Goal: Information Seeking & Learning: Check status

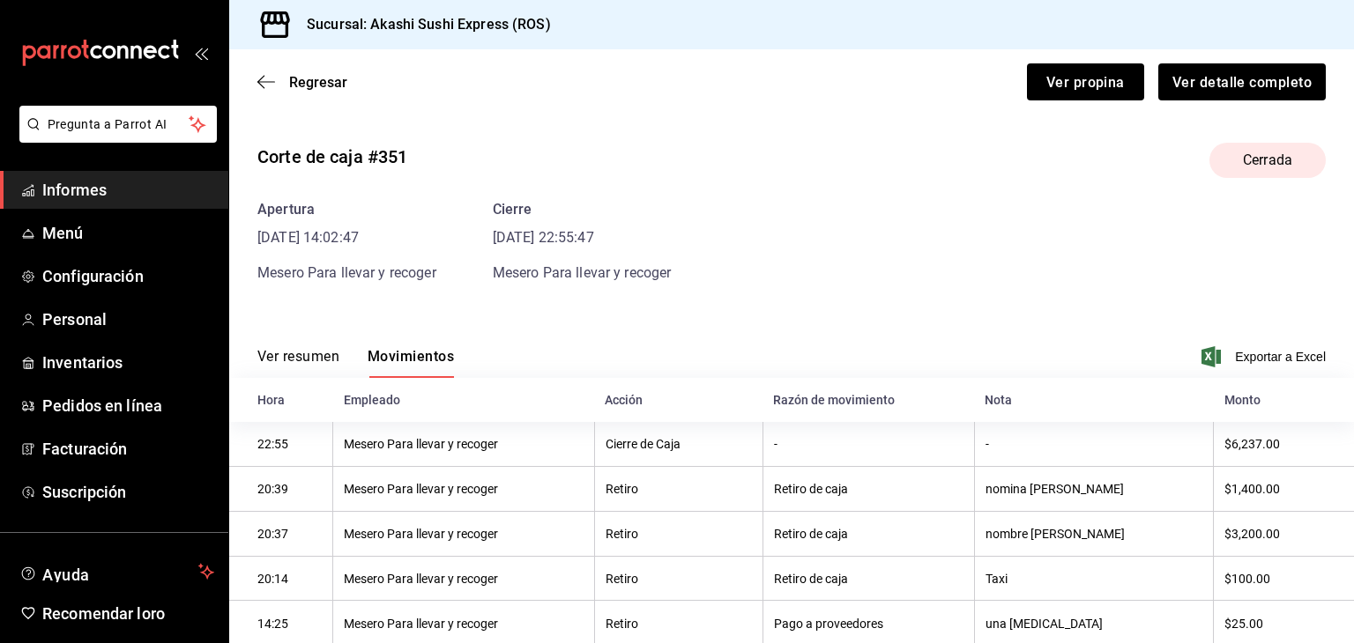
scroll to position [96, 0]
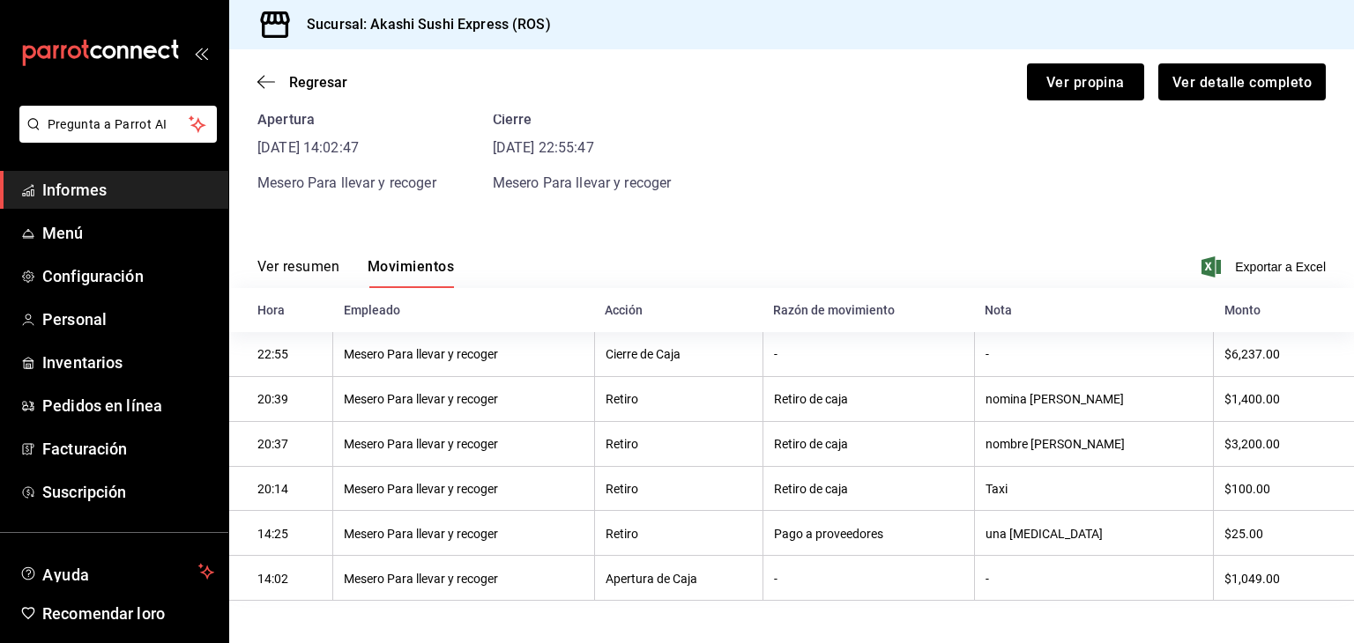
click at [1048, 101] on div "Regresar Ver propina Ver detalle completo" at bounding box center [791, 81] width 1124 height 65
click at [1051, 90] on font "Ver propina" at bounding box center [1085, 81] width 78 height 17
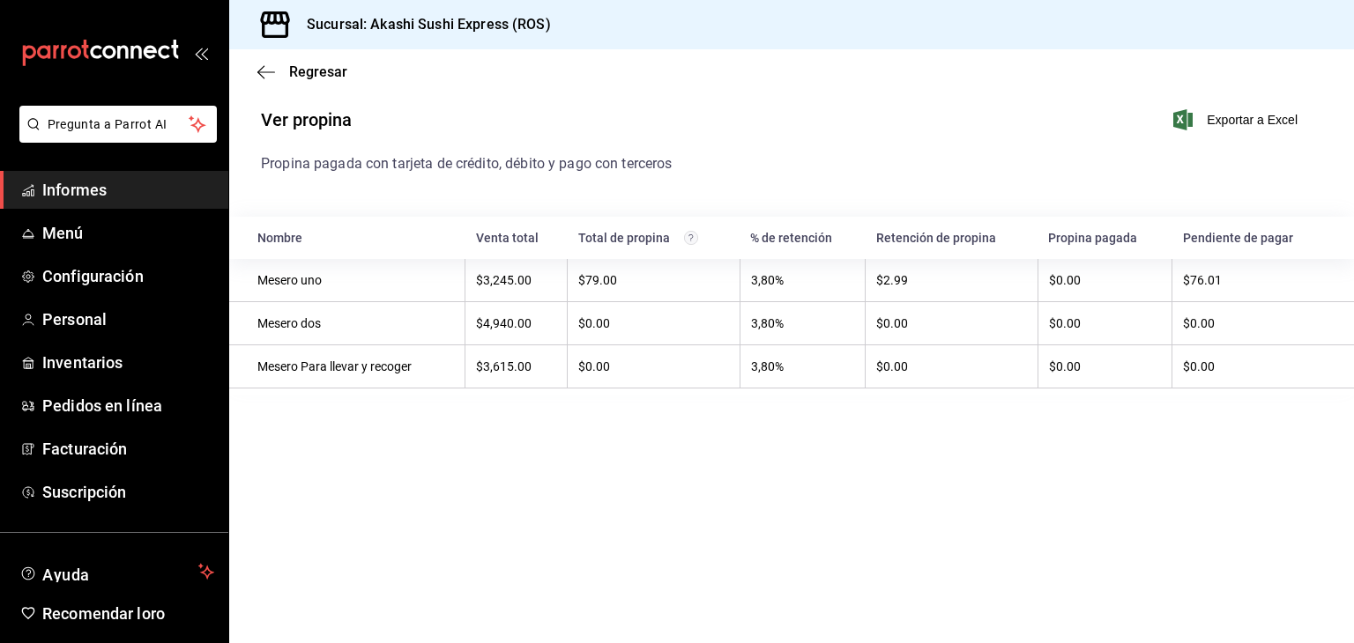
click at [171, 186] on span "Informes" at bounding box center [128, 190] width 172 height 24
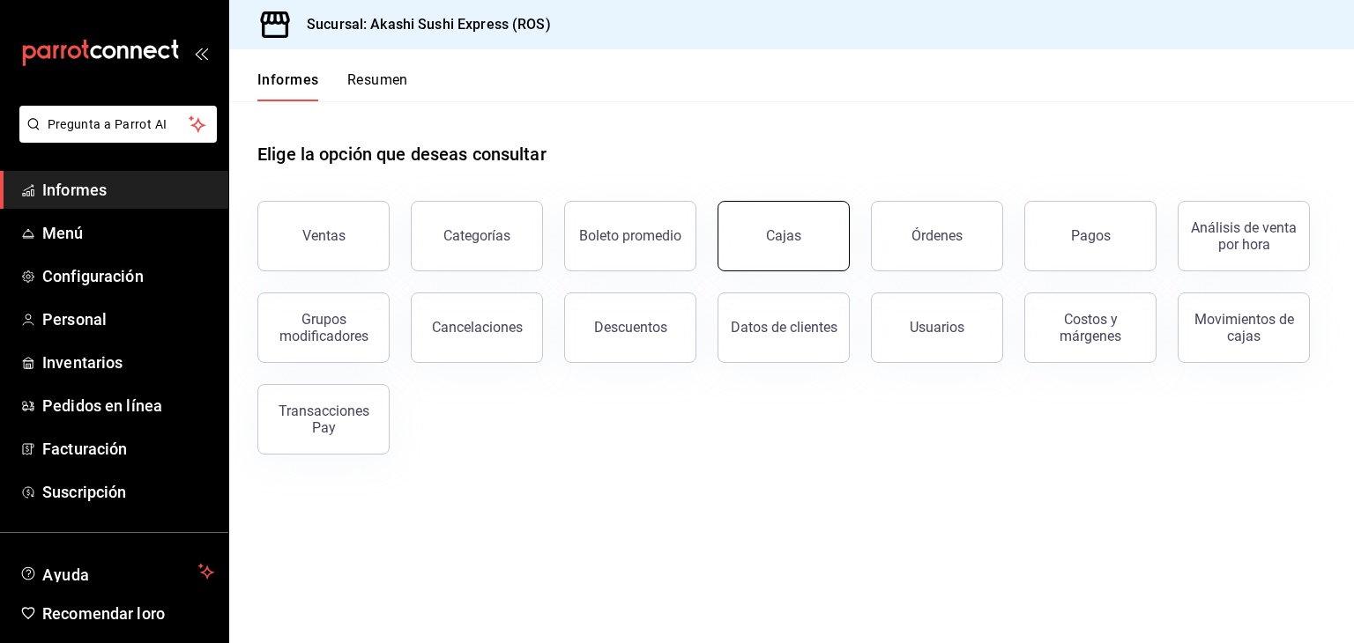
click at [820, 246] on link "Cajas" at bounding box center [783, 236] width 132 height 70
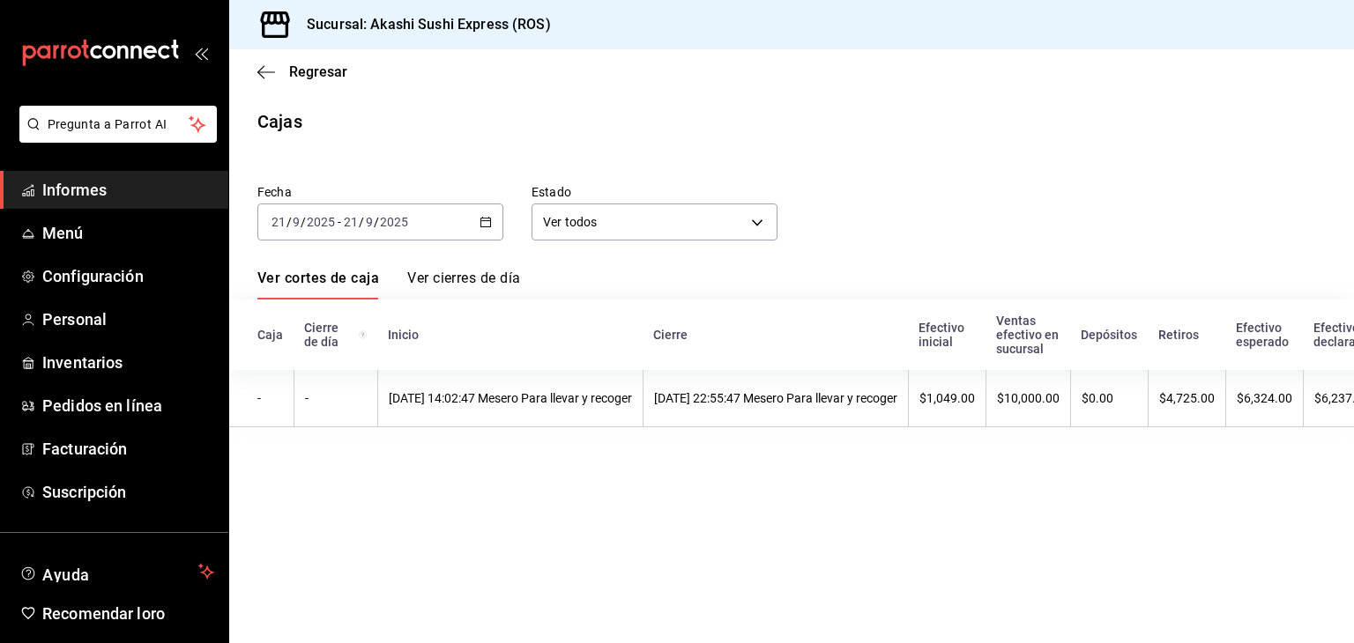
click at [488, 220] on \(Stroke\) "button" at bounding box center [486, 220] width 10 height 1
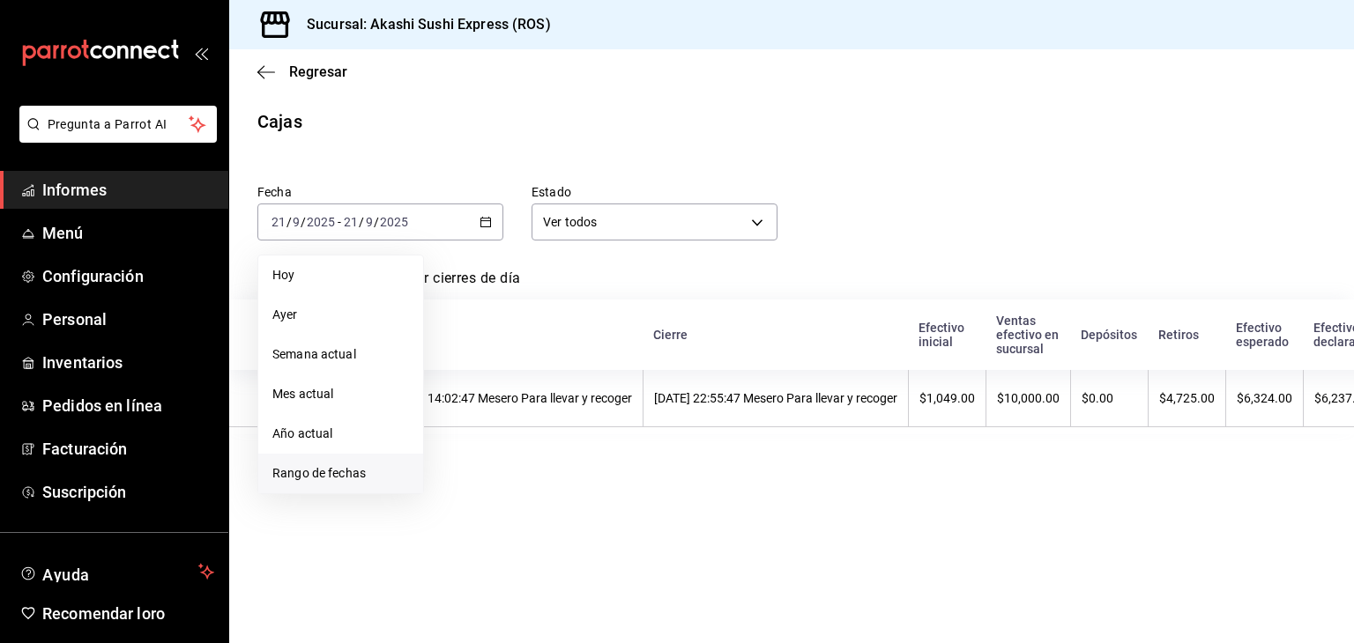
click at [334, 473] on font "Rango de fechas" at bounding box center [318, 473] width 93 height 14
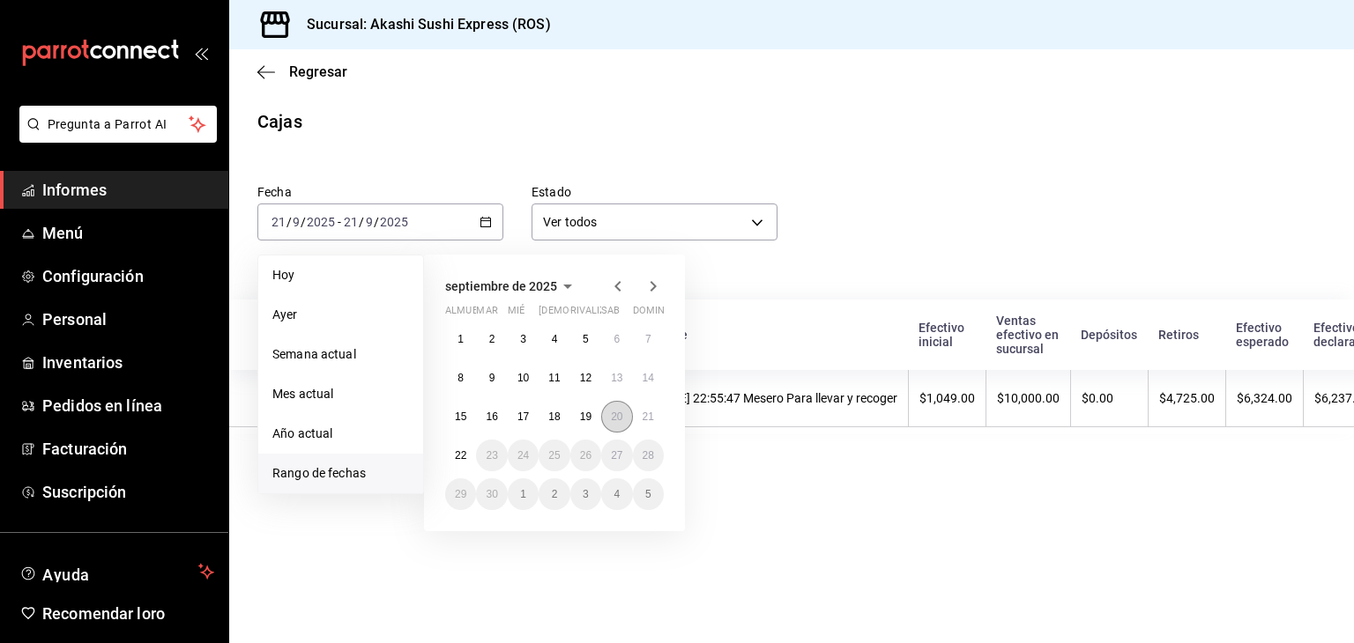
click at [614, 413] on font "20" at bounding box center [616, 417] width 11 height 12
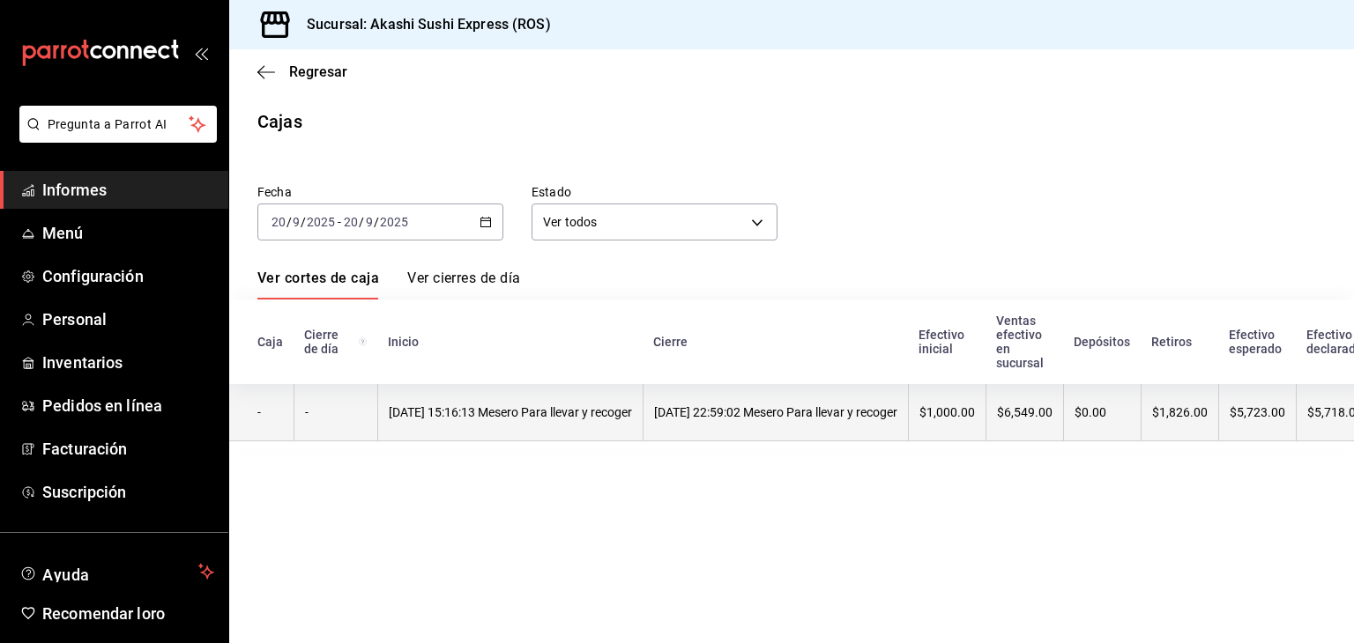
click at [828, 417] on font "[DATE] 22:59:02 Mesero Para llevar y recoger" at bounding box center [775, 412] width 243 height 14
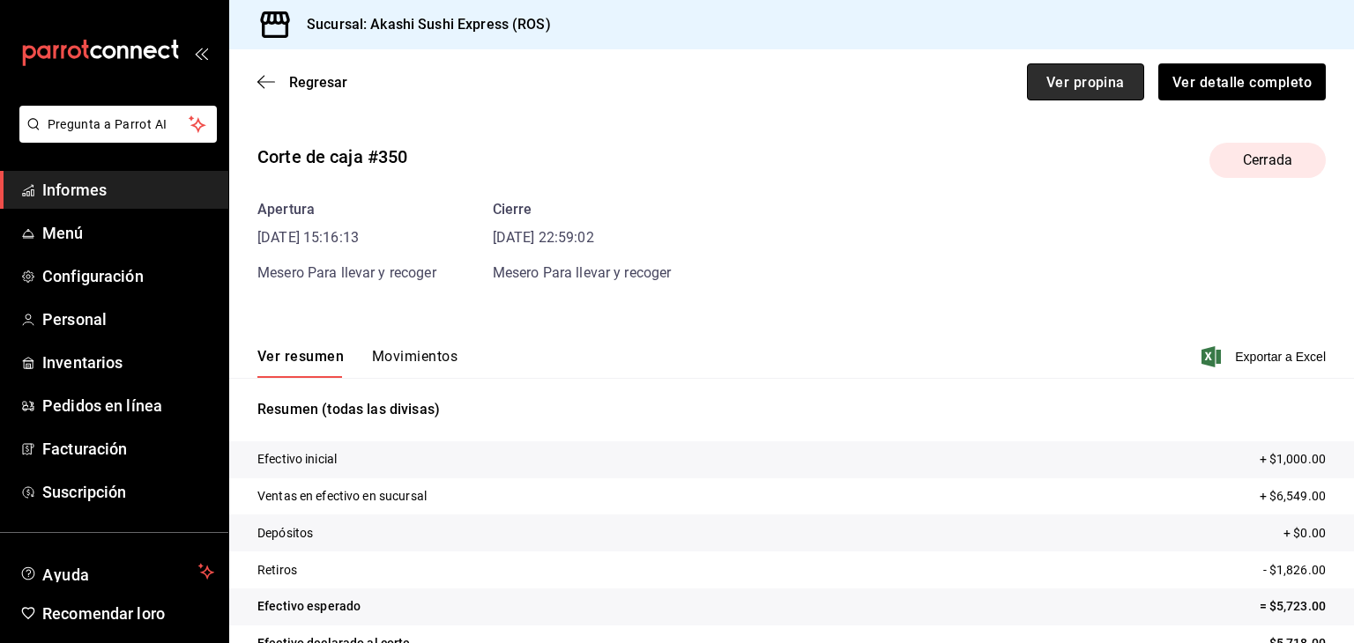
click at [1046, 87] on font "Ver propina" at bounding box center [1085, 81] width 78 height 17
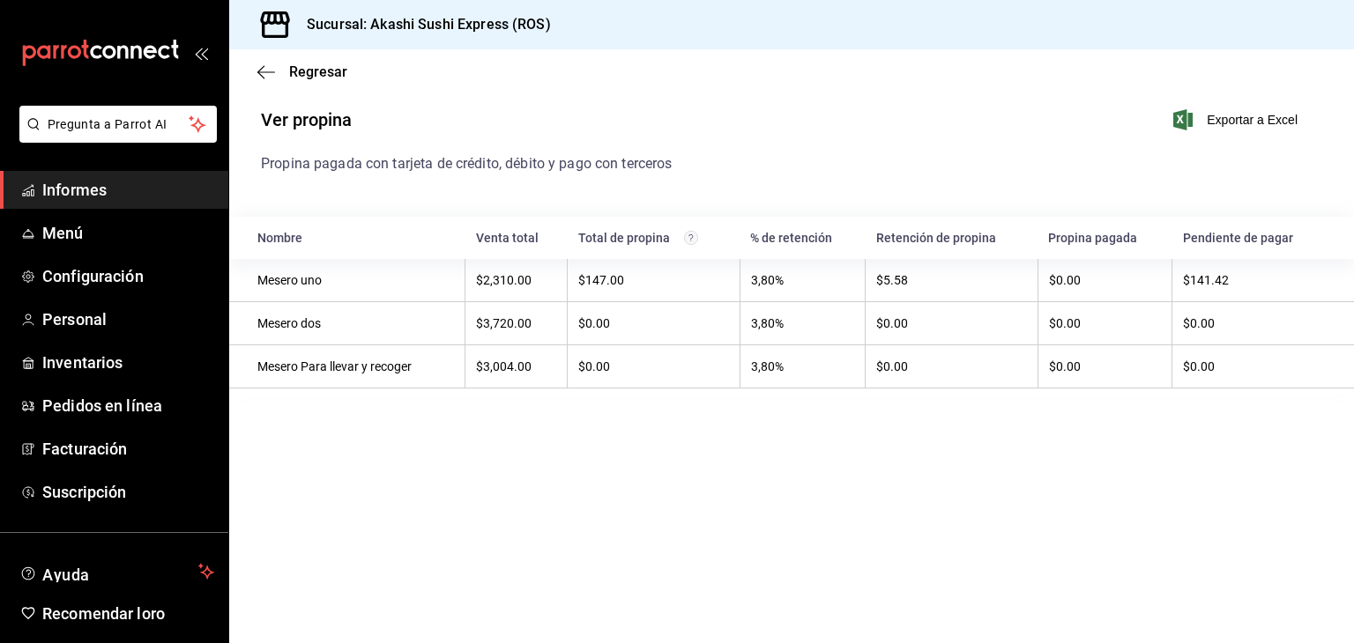
click at [169, 182] on span "Informes" at bounding box center [128, 190] width 172 height 24
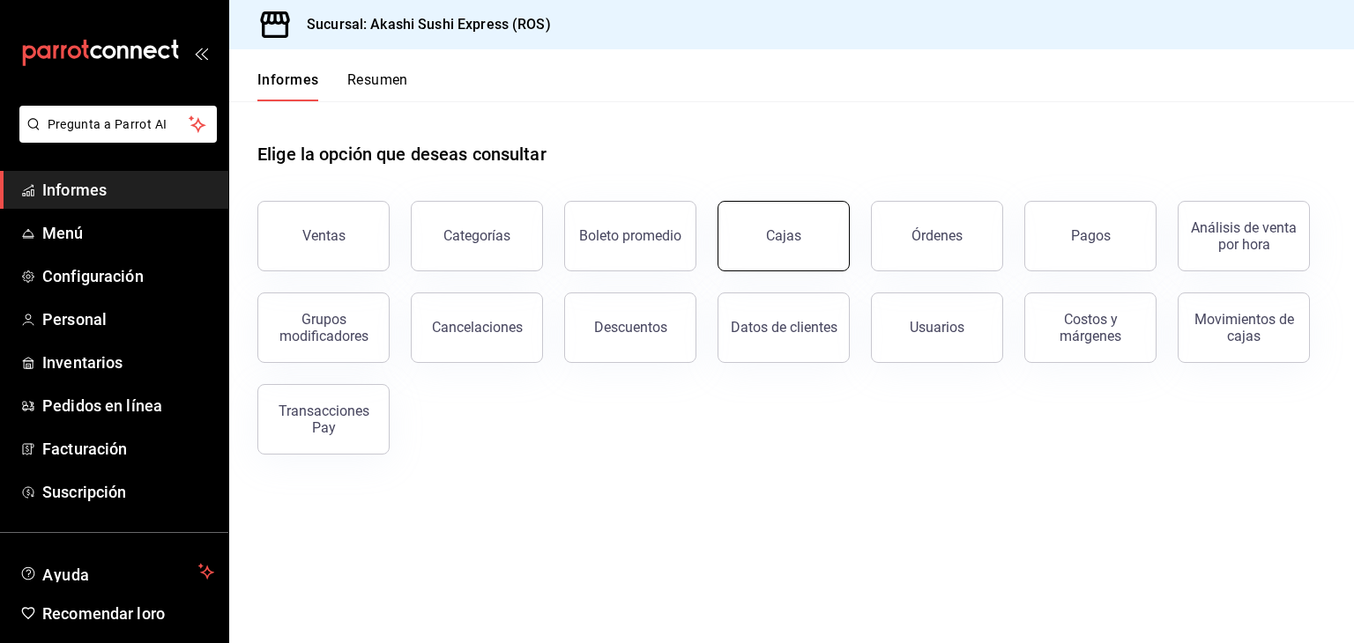
click at [797, 244] on div "Cajas" at bounding box center [784, 236] width 36 height 21
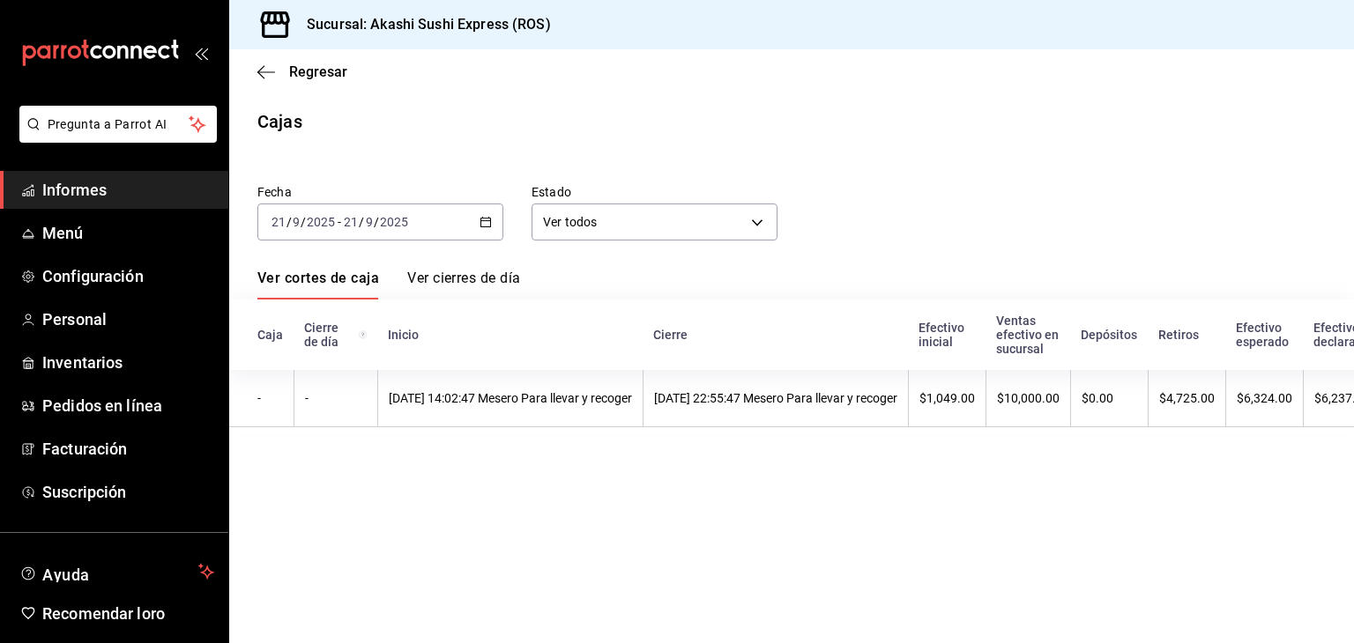
click at [495, 370] on th "Inicio" at bounding box center [509, 335] width 265 height 70
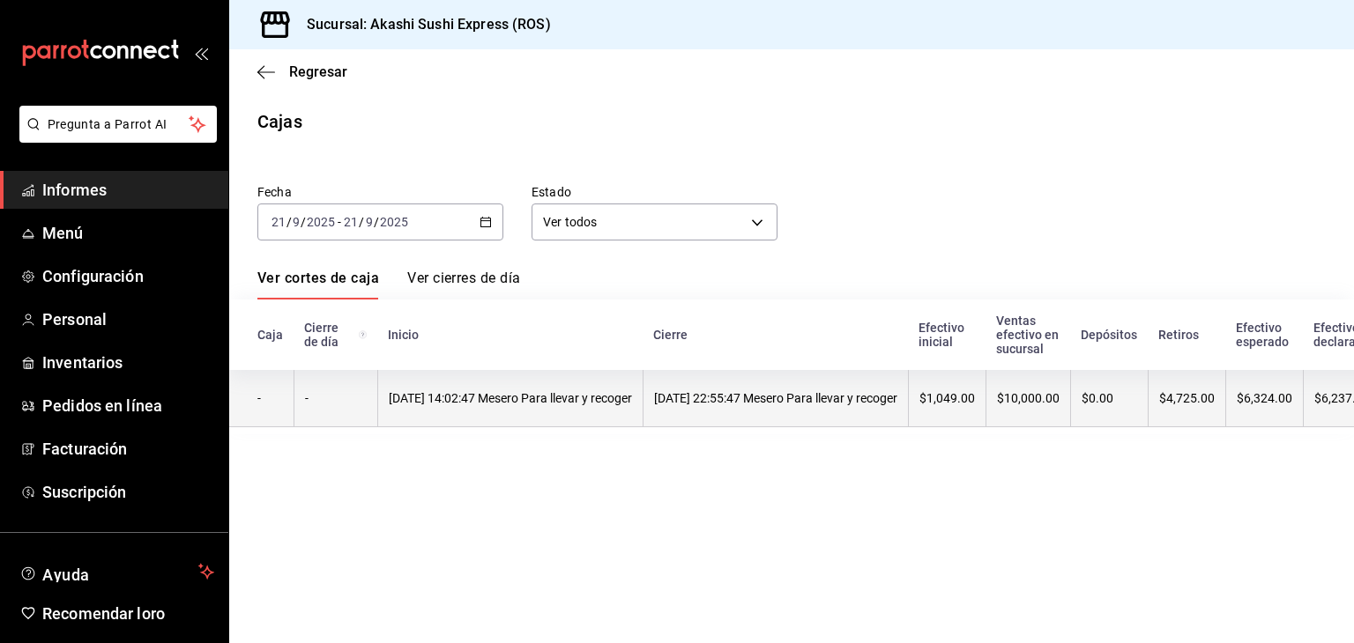
click at [497, 398] on font "[DATE] 14:02:47 Mesero Para llevar y recoger" at bounding box center [510, 398] width 243 height 14
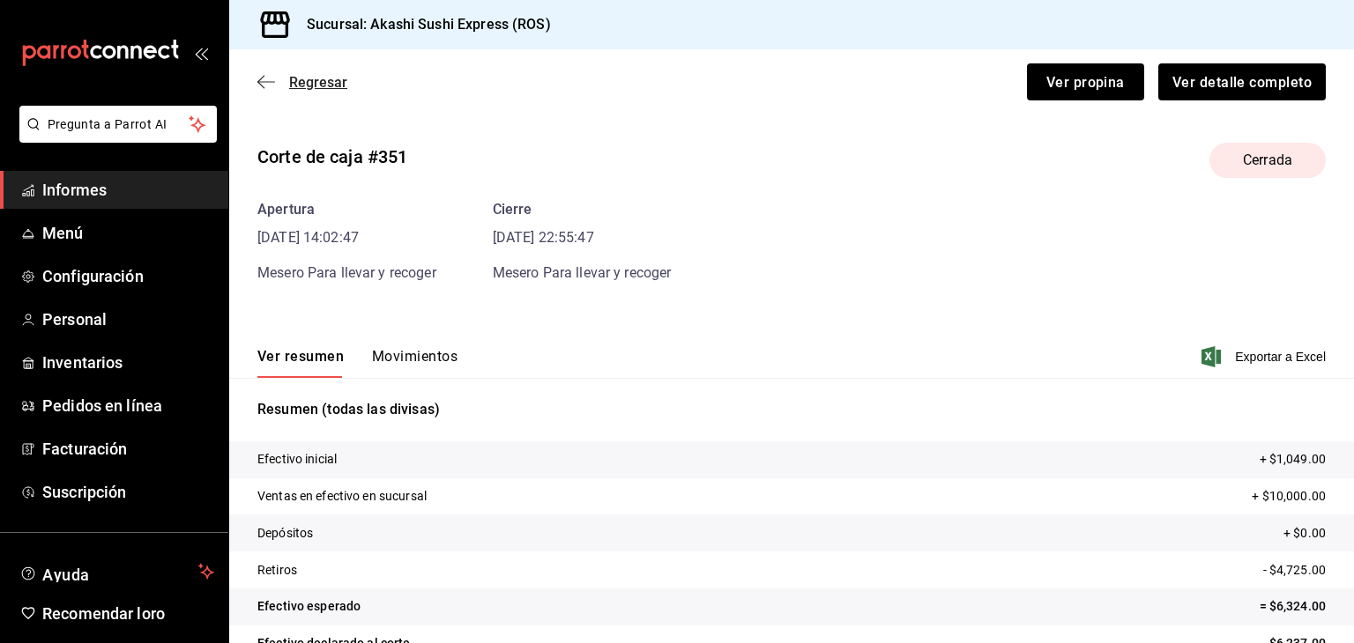
click at [299, 78] on font "Regresar" at bounding box center [318, 82] width 58 height 17
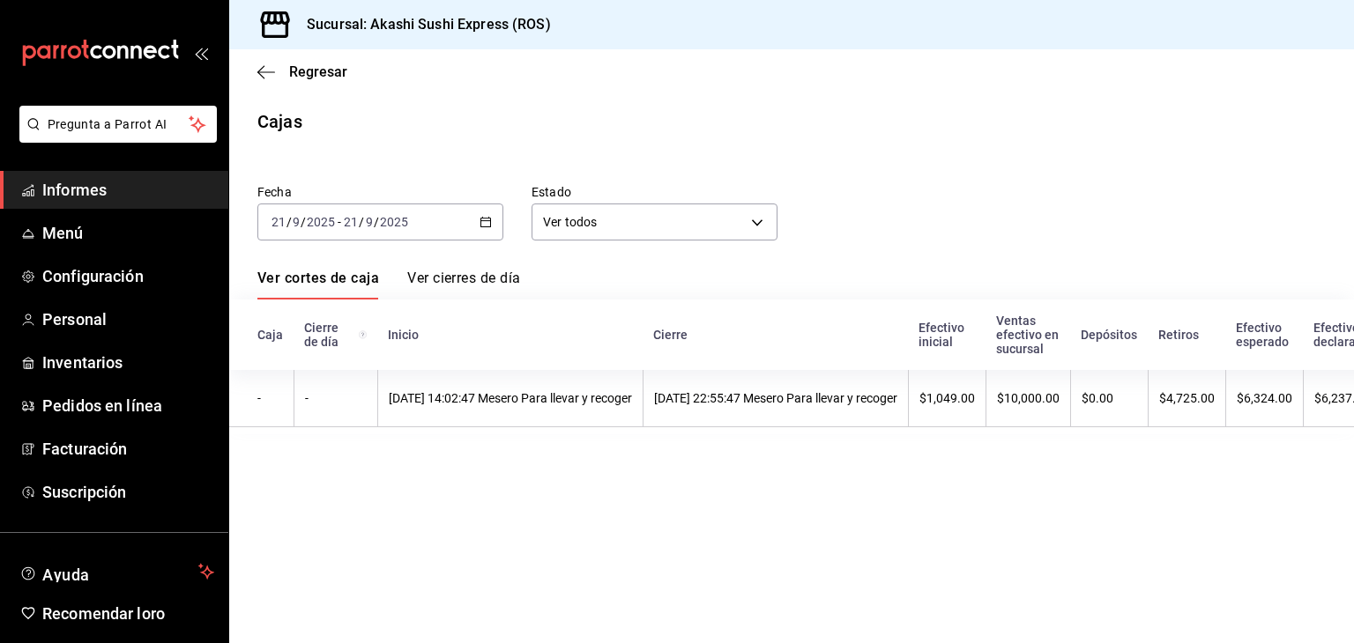
click at [440, 223] on div "[DATE] [DATE] - [DATE] [DATE]" at bounding box center [380, 222] width 246 height 37
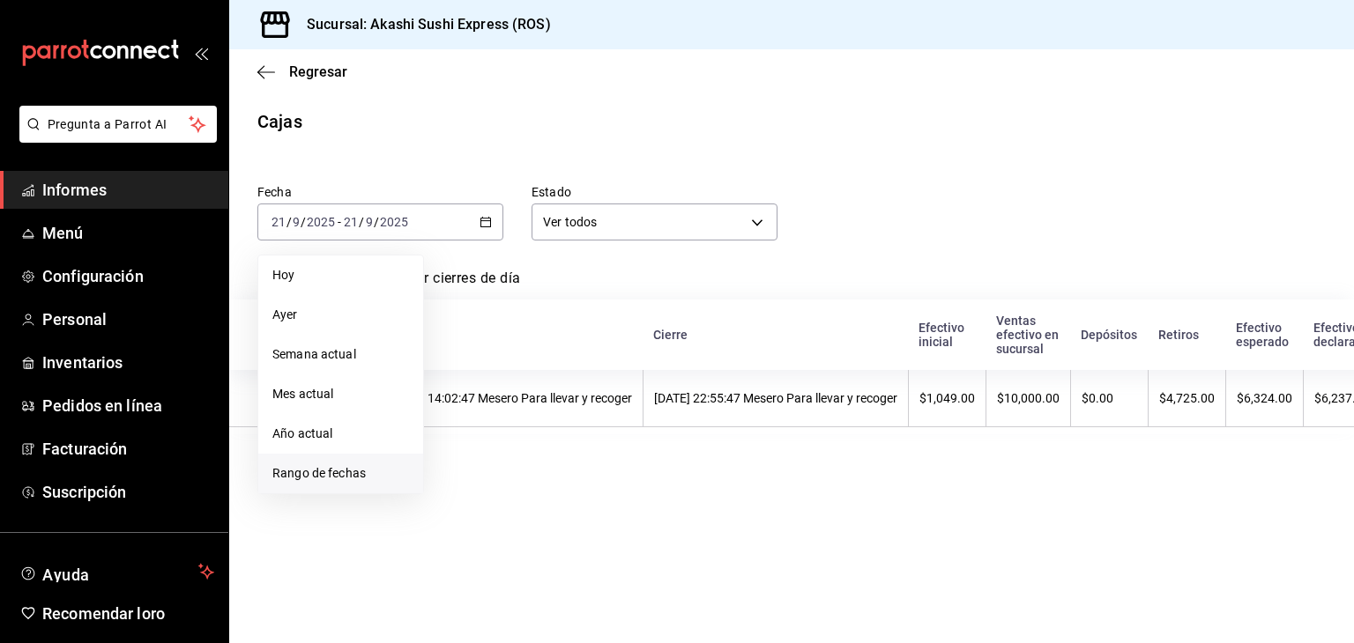
click at [376, 462] on li "Rango de fechas" at bounding box center [340, 474] width 165 height 40
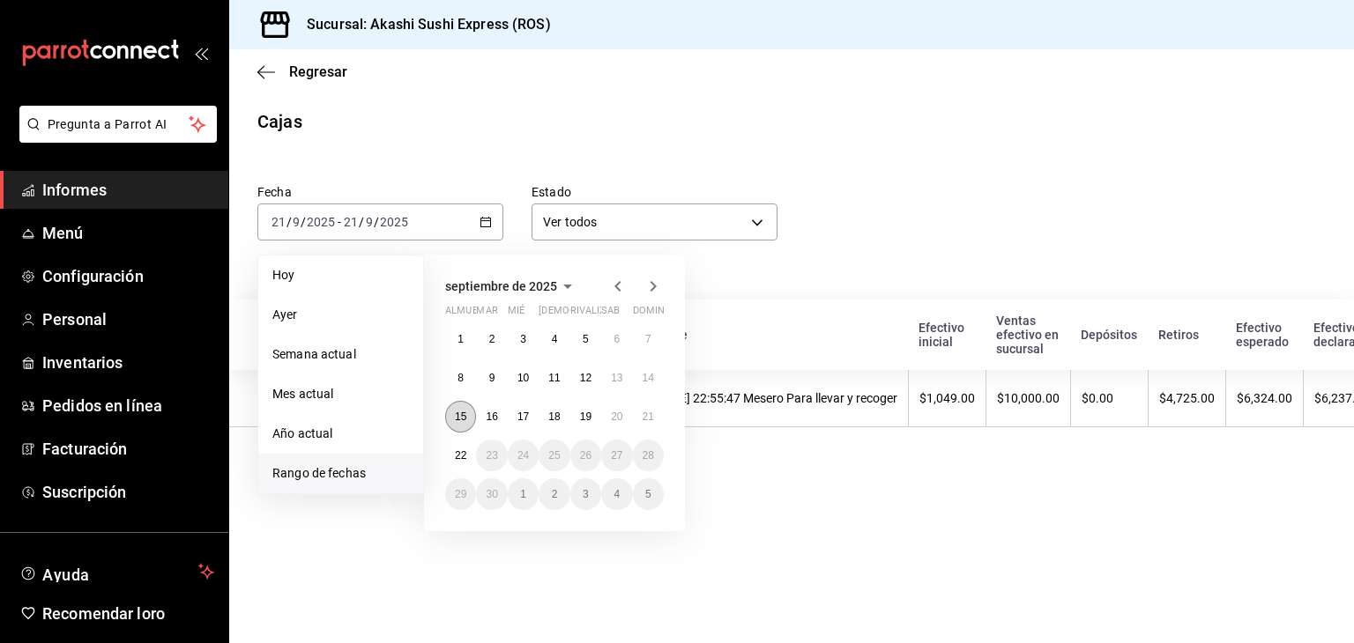
click at [462, 415] on font "15" at bounding box center [460, 417] width 11 height 12
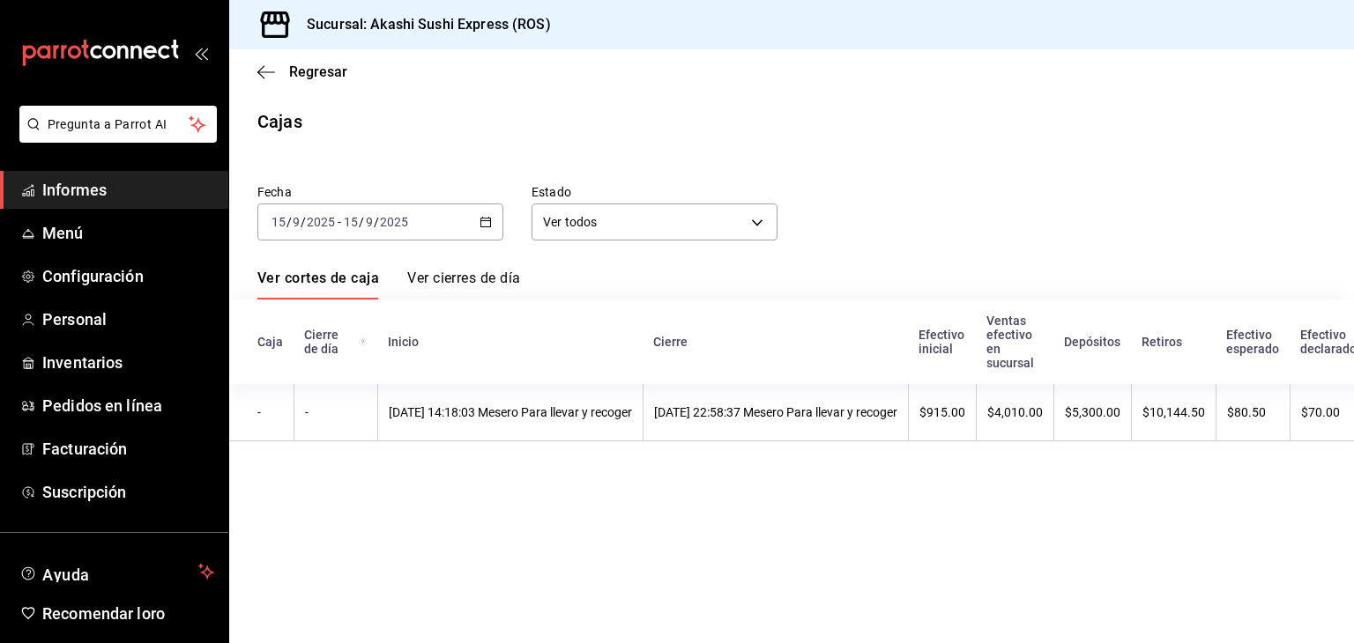
click at [462, 415] on font "[DATE] 14:18:03 Mesero Para llevar y recoger" at bounding box center [510, 412] width 243 height 14
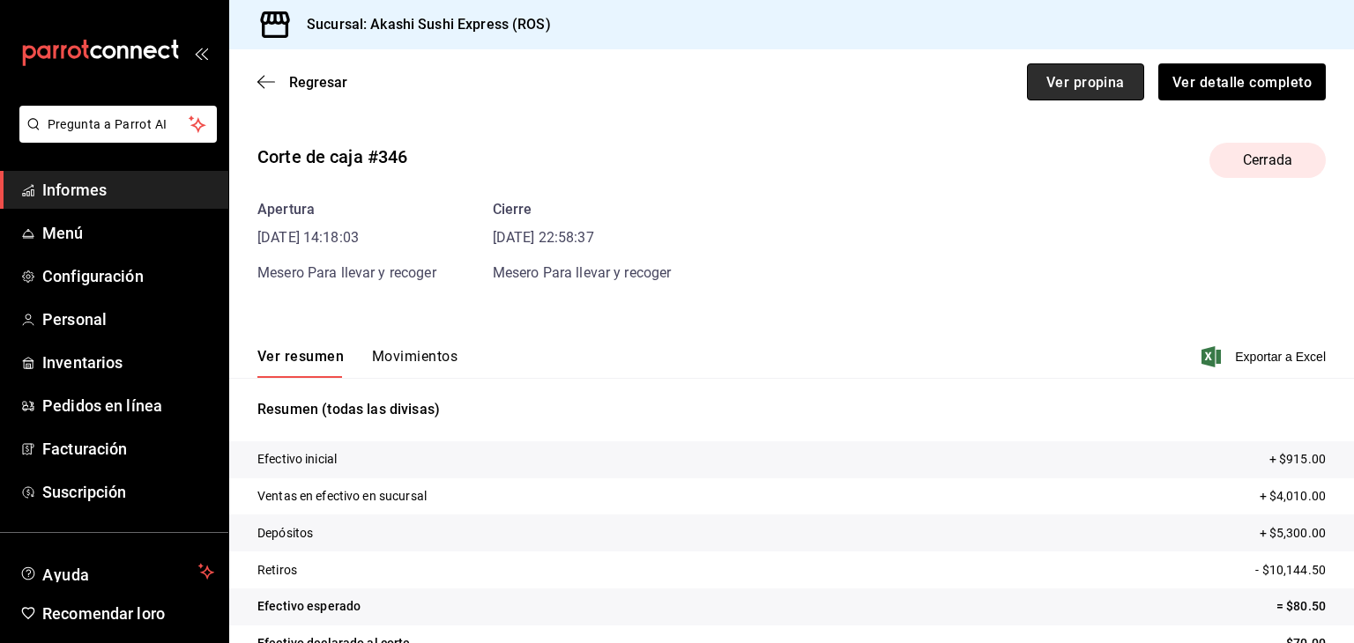
click at [1079, 85] on font "Ver propina" at bounding box center [1085, 81] width 78 height 17
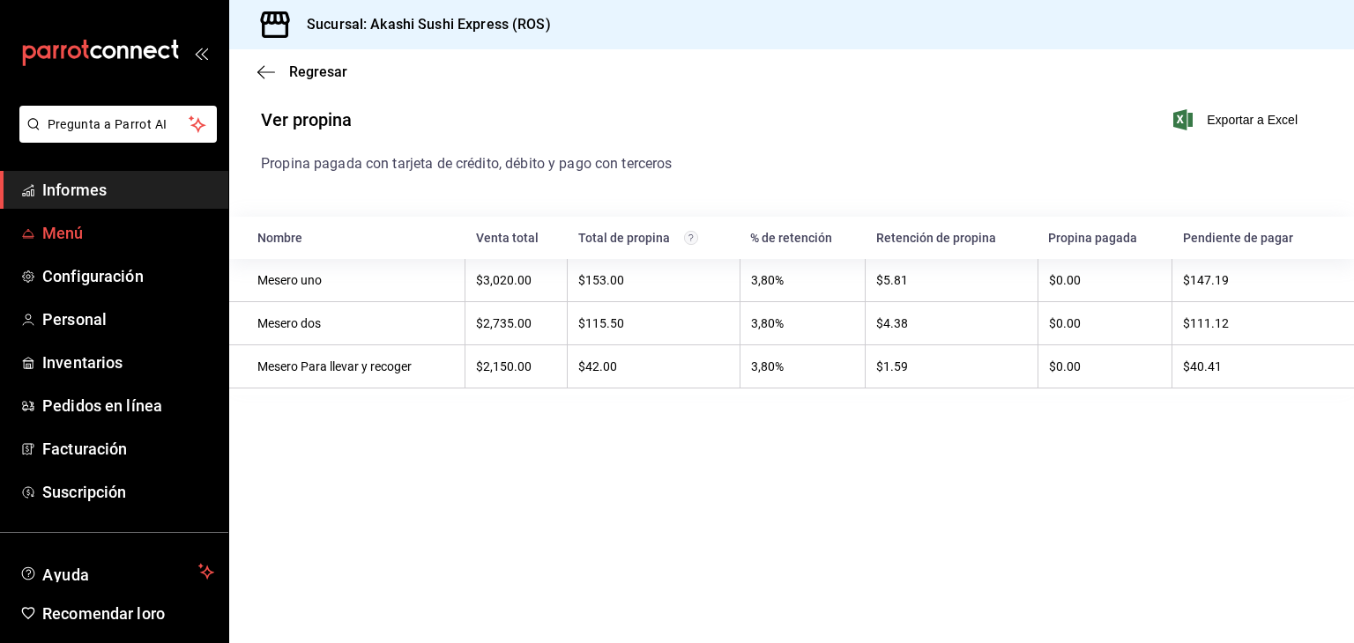
click at [82, 234] on font "Menú" at bounding box center [62, 233] width 41 height 19
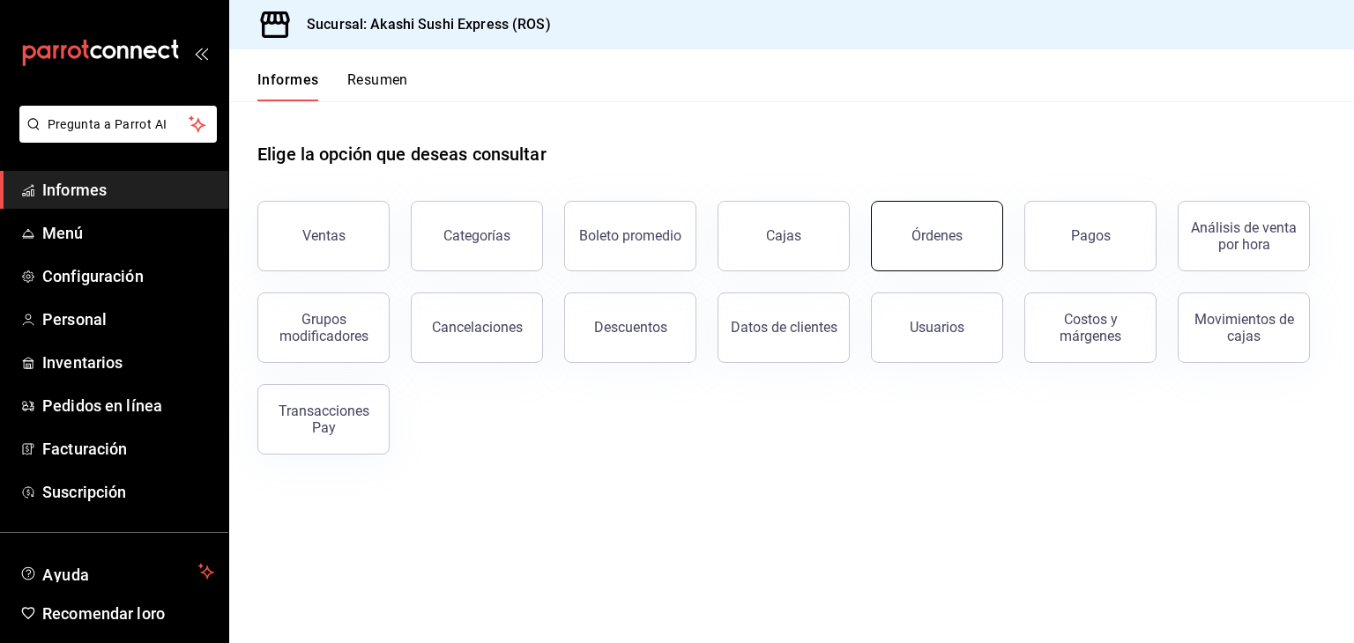
click at [946, 258] on button "Órdenes" at bounding box center [937, 236] width 132 height 70
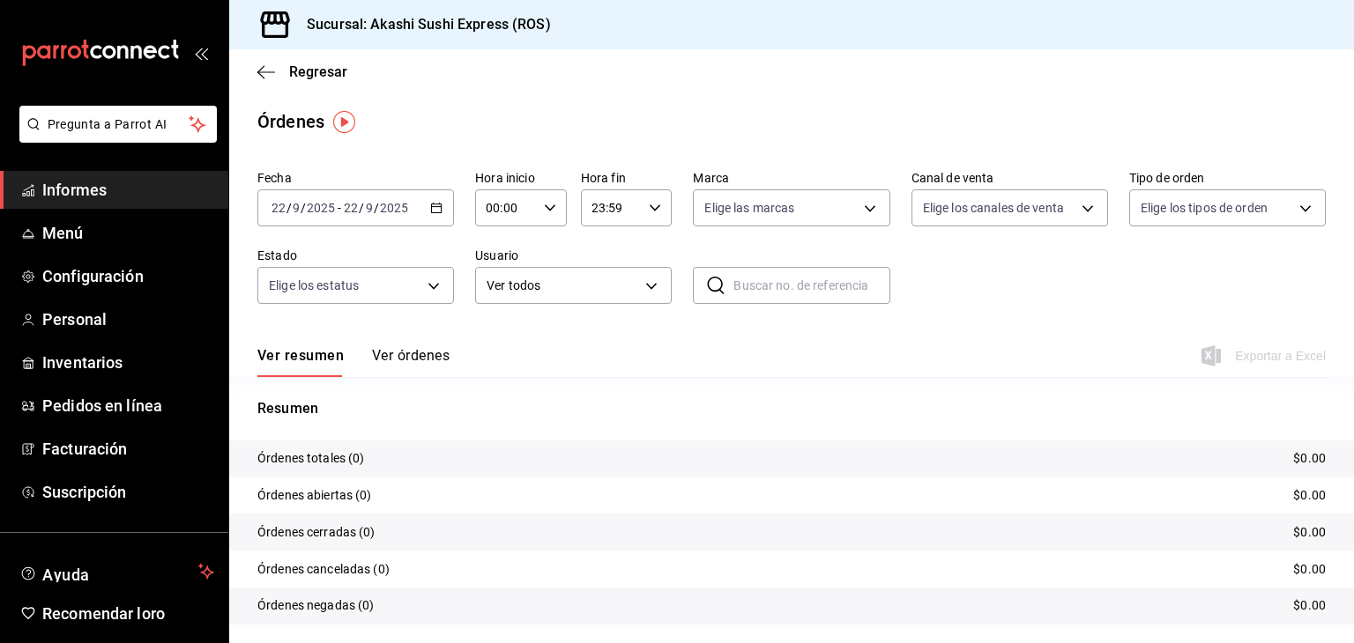
click at [433, 212] on icon "button" at bounding box center [436, 208] width 12 height 12
click at [334, 461] on font "Rango de fechas" at bounding box center [318, 459] width 93 height 14
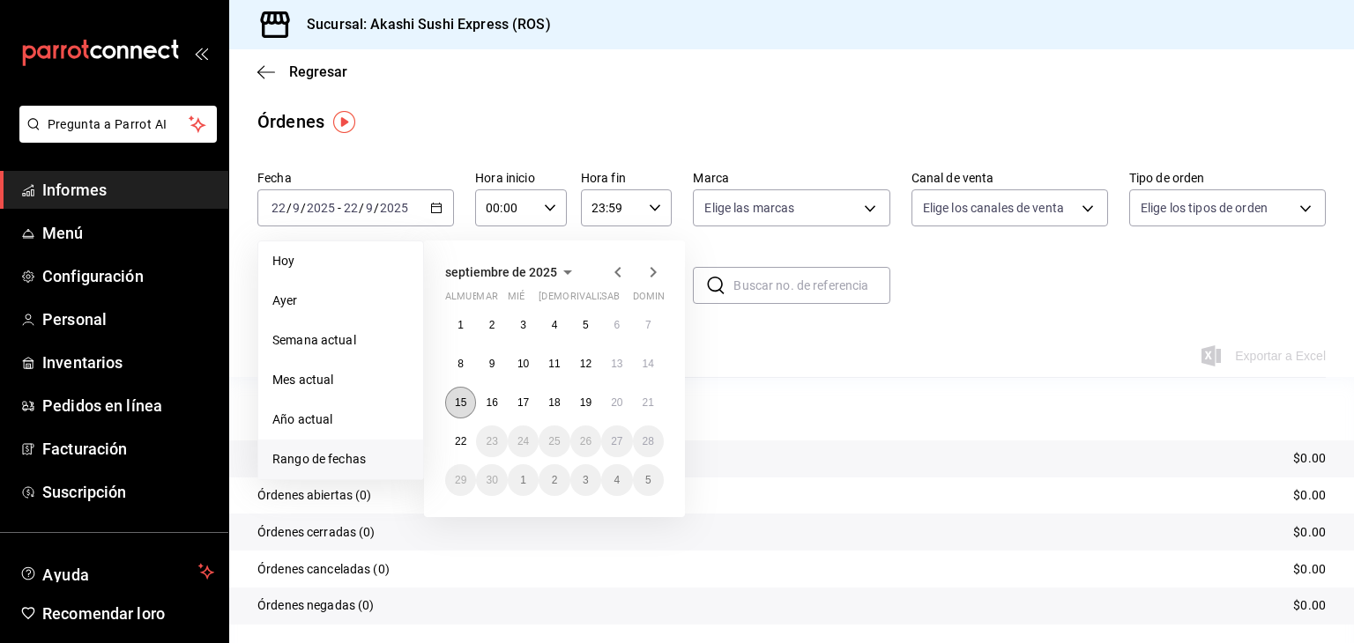
click at [472, 396] on button "15" at bounding box center [460, 403] width 31 height 32
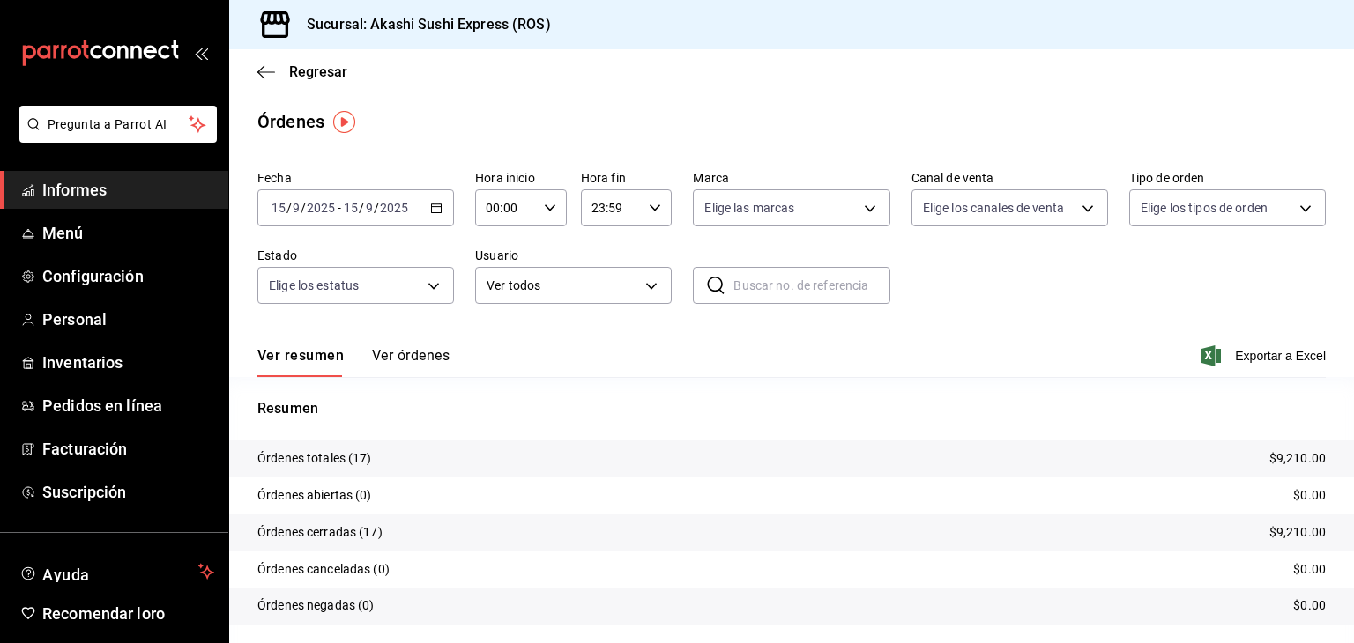
click at [421, 360] on font "Ver órdenes" at bounding box center [411, 355] width 78 height 17
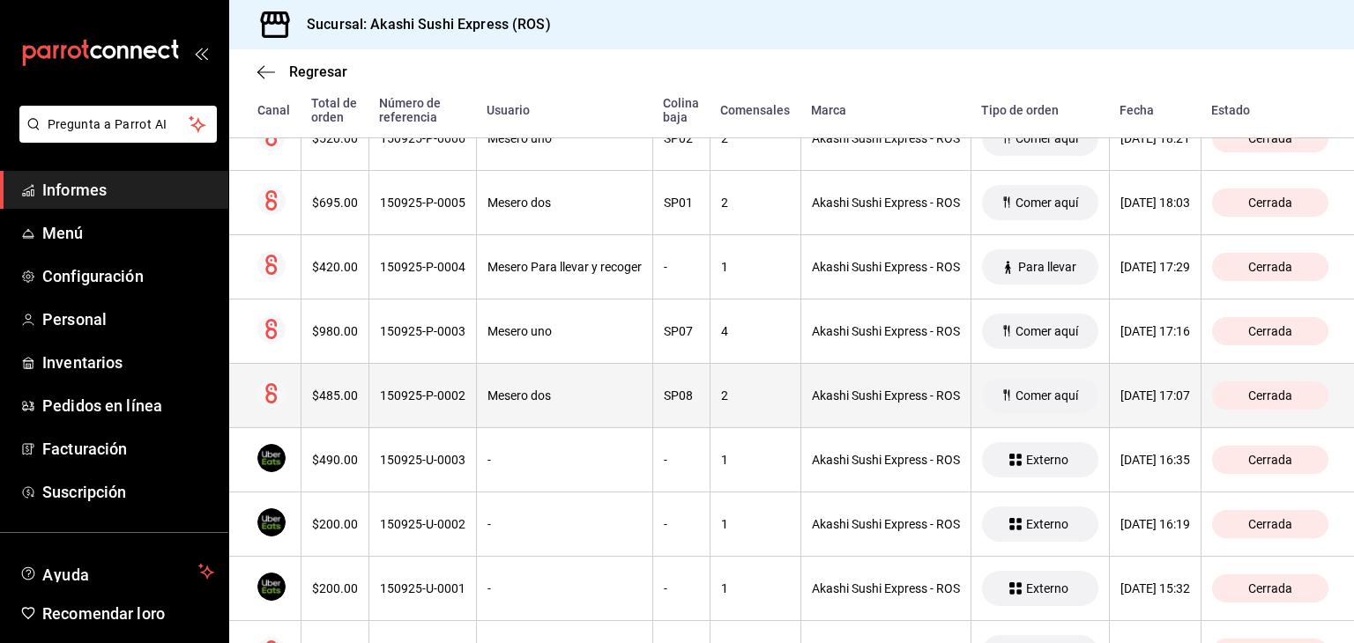
scroll to position [963, 0]
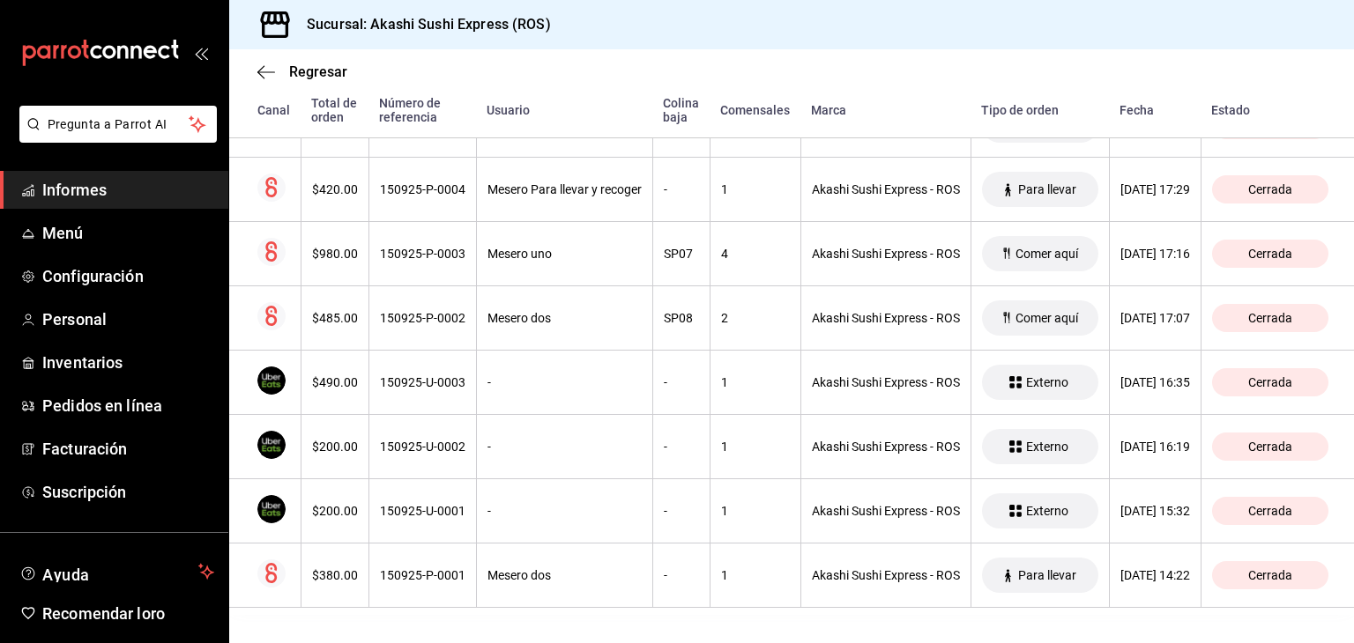
click at [155, 188] on span "Informes" at bounding box center [128, 190] width 172 height 24
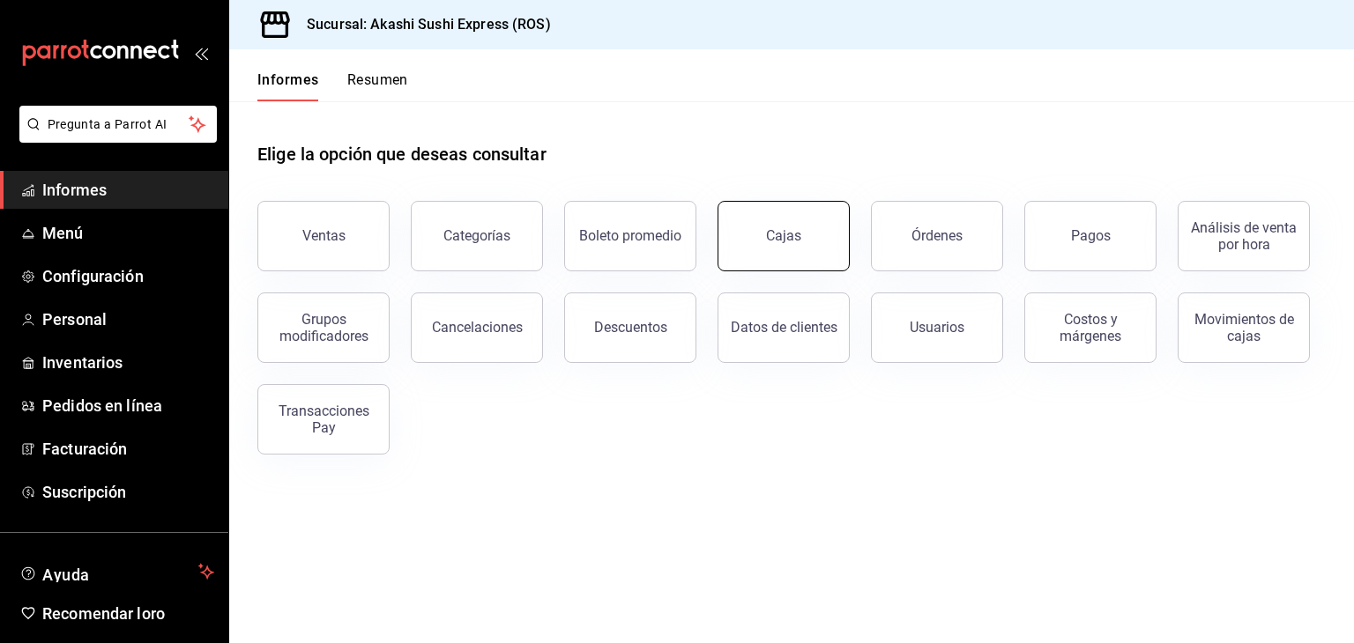
click at [805, 244] on link "Cajas" at bounding box center [783, 236] width 132 height 70
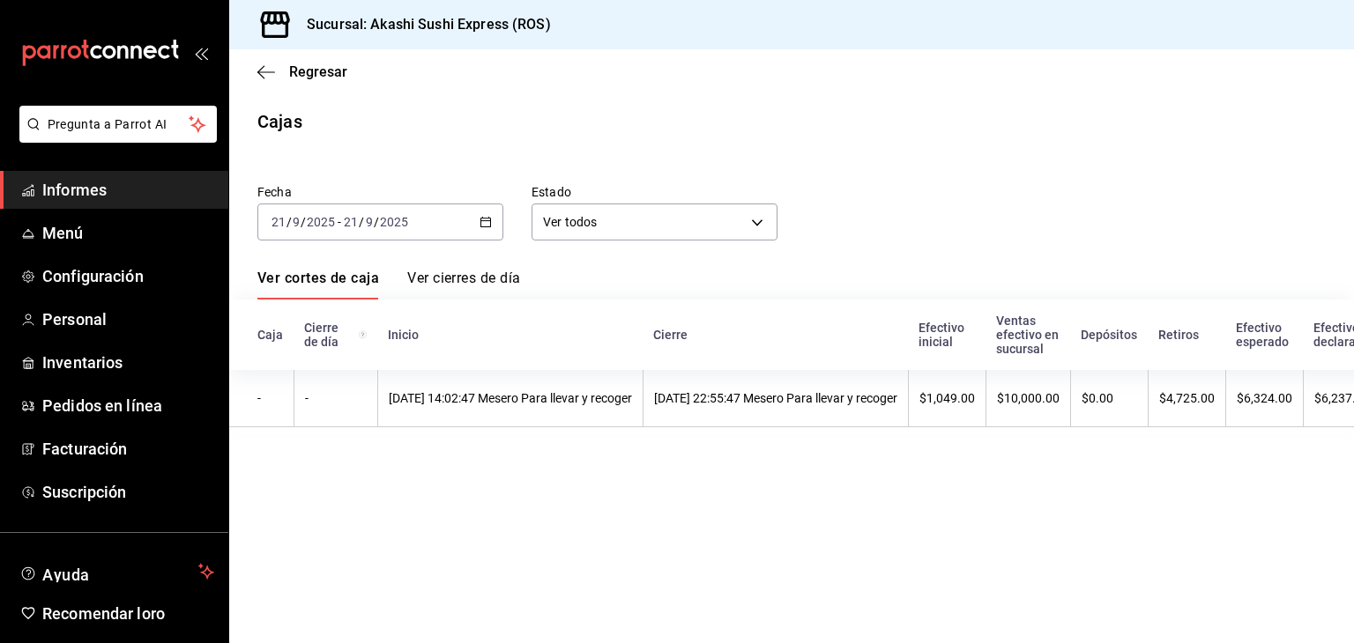
click at [483, 220] on \(Stroke\) "button" at bounding box center [486, 220] width 10 height 1
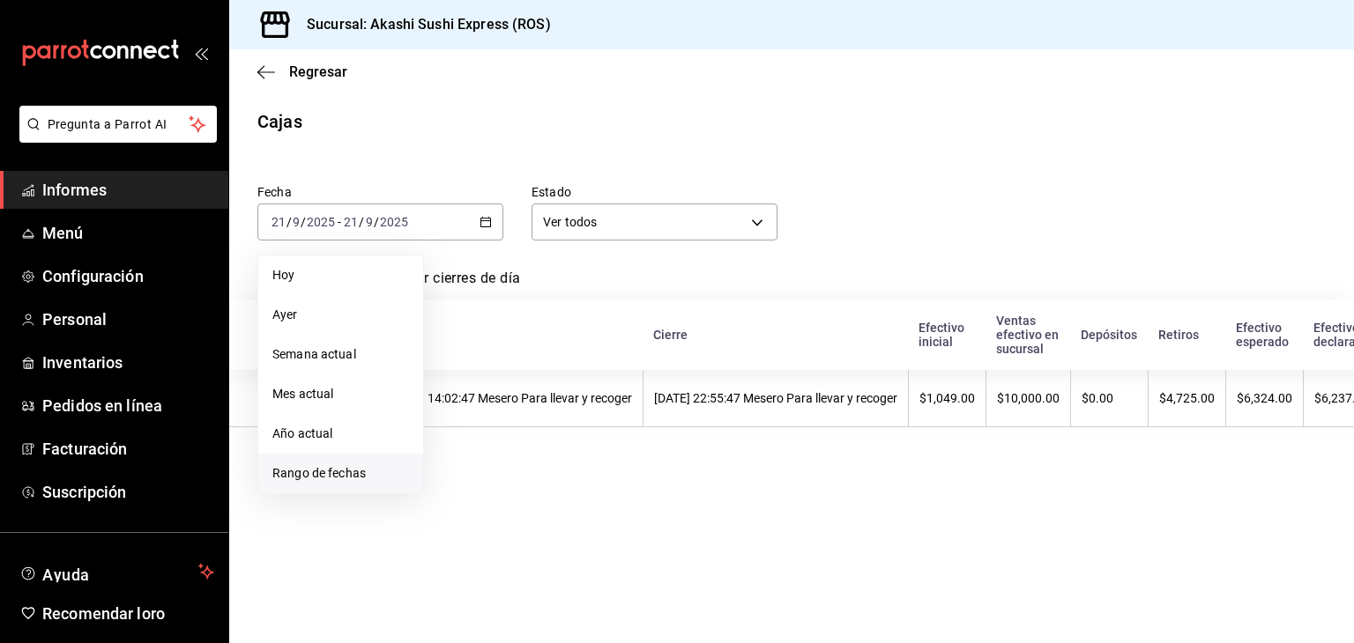
click at [324, 477] on font "Rango de fechas" at bounding box center [318, 473] width 93 height 14
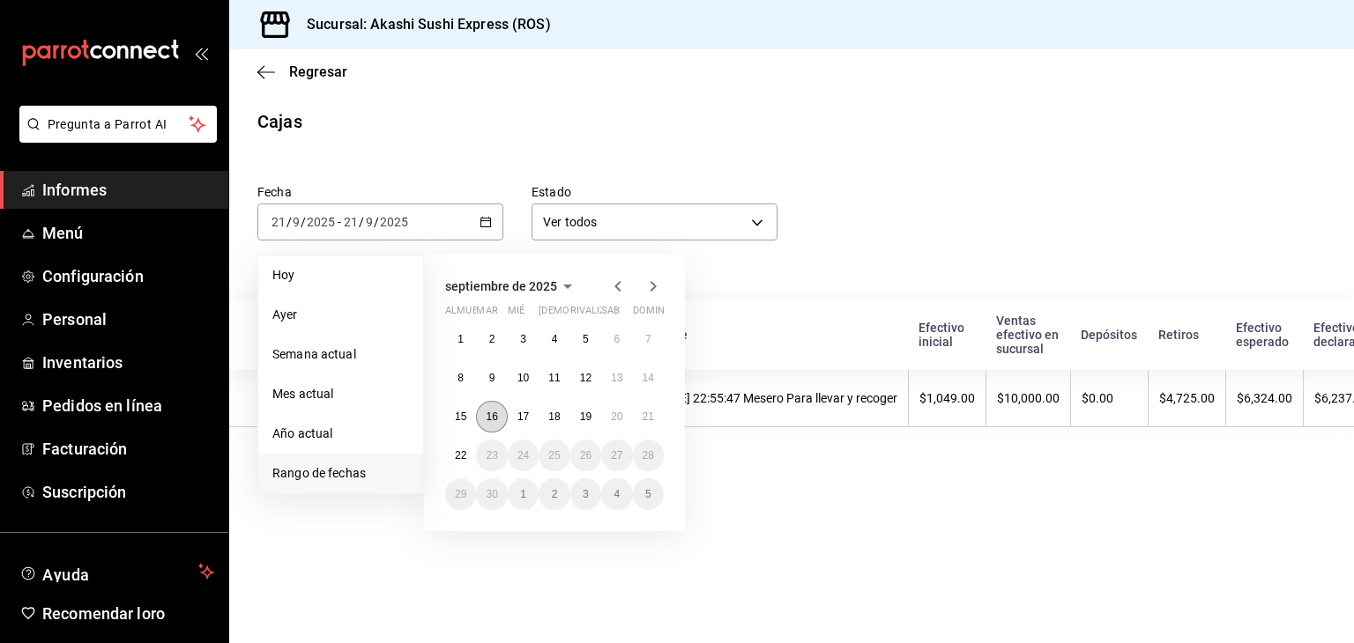
click at [495, 420] on font "16" at bounding box center [491, 417] width 11 height 12
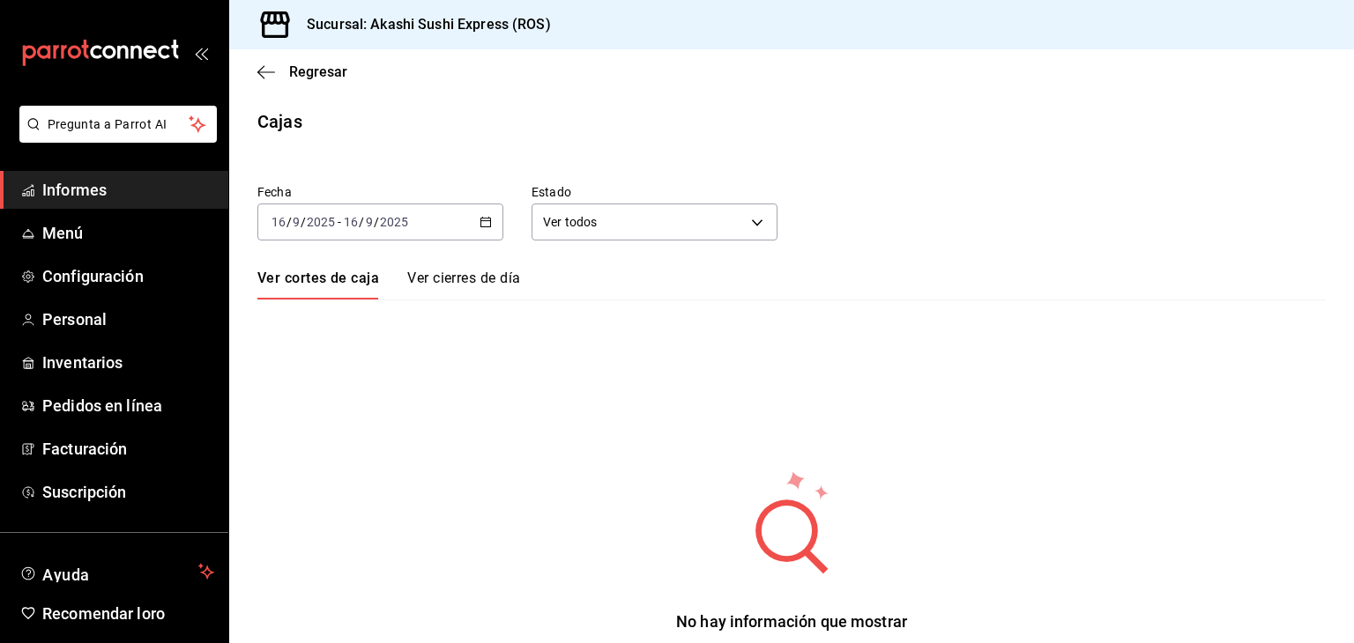
click at [482, 219] on \(Stroke\) "button" at bounding box center [485, 223] width 11 height 10
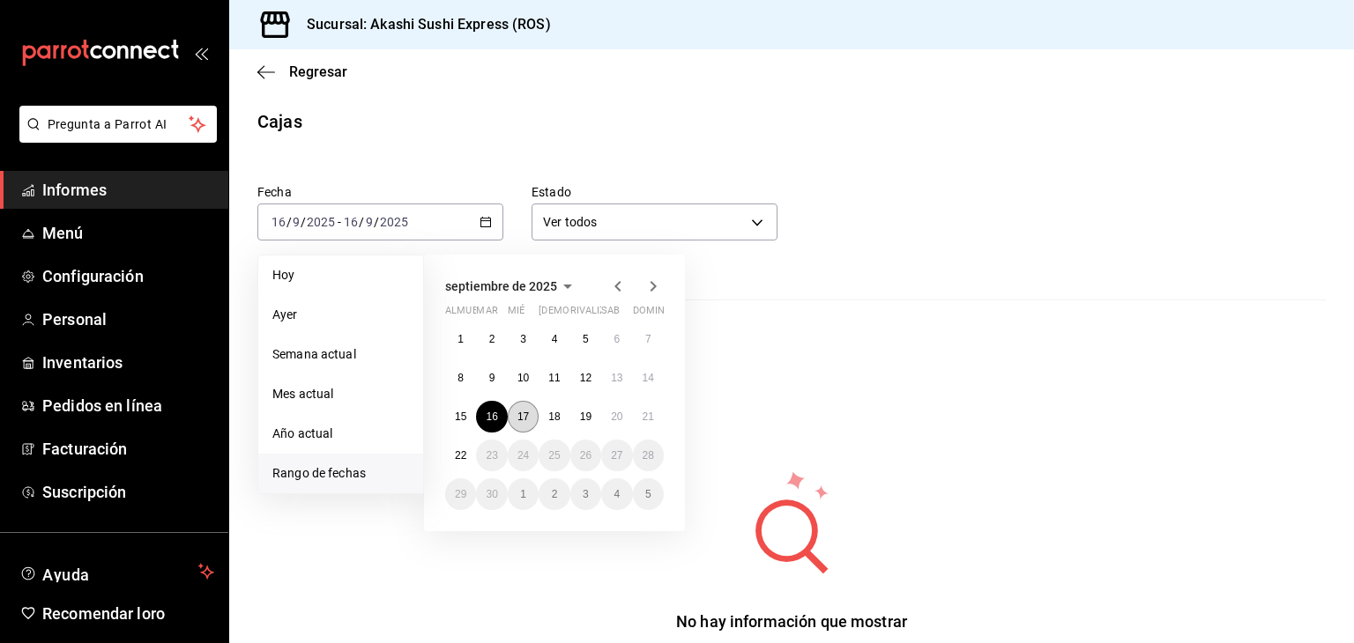
click at [529, 419] on button "17" at bounding box center [523, 417] width 31 height 32
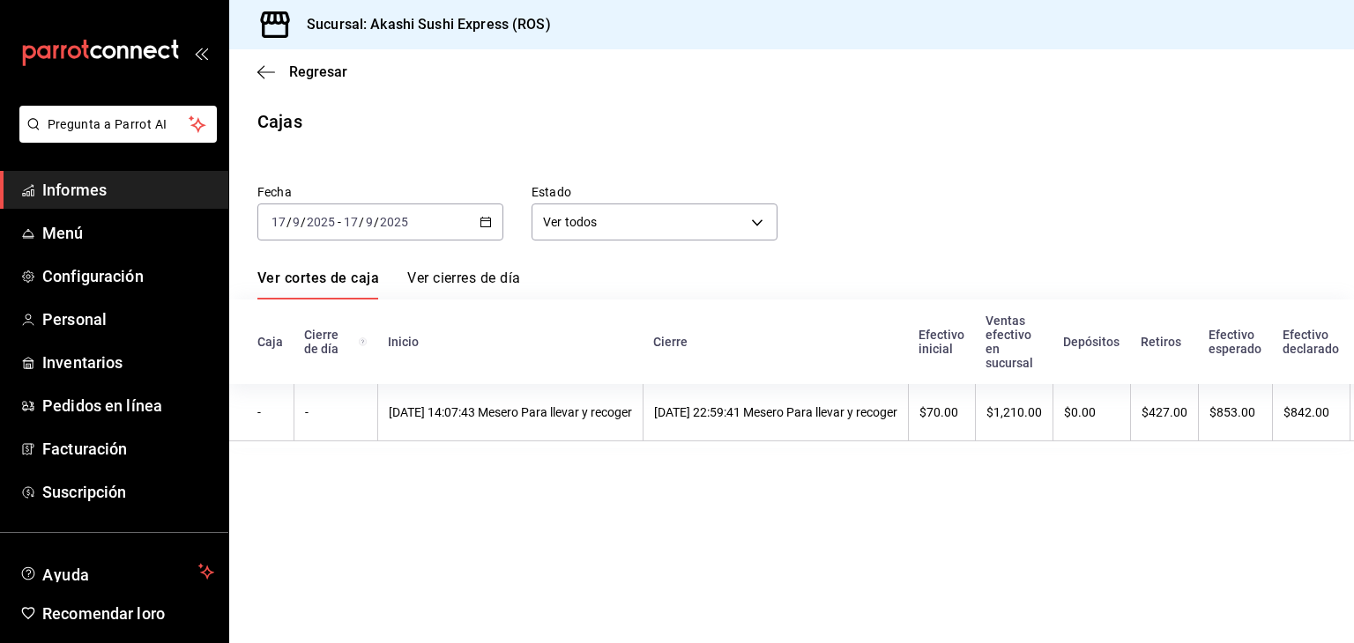
click at [529, 419] on font "[DATE] 14:07:43 Mesero Para llevar y recoger" at bounding box center [510, 412] width 243 height 14
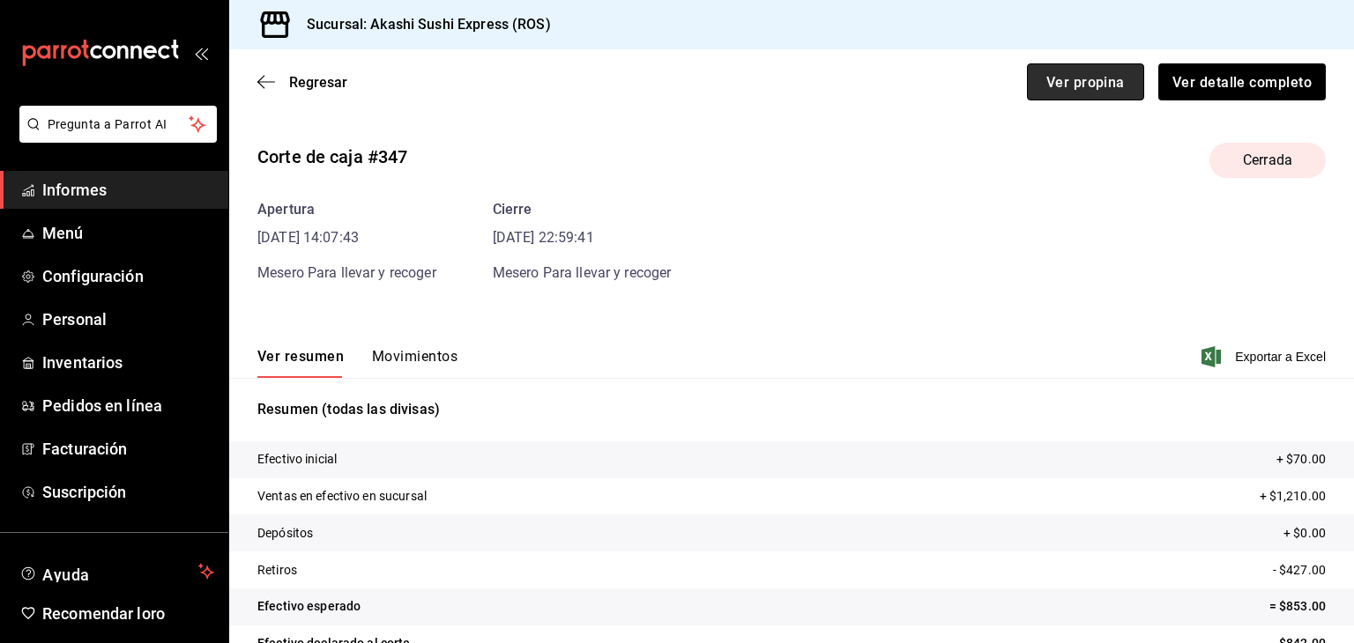
click at [1096, 85] on font "Ver propina" at bounding box center [1085, 81] width 78 height 17
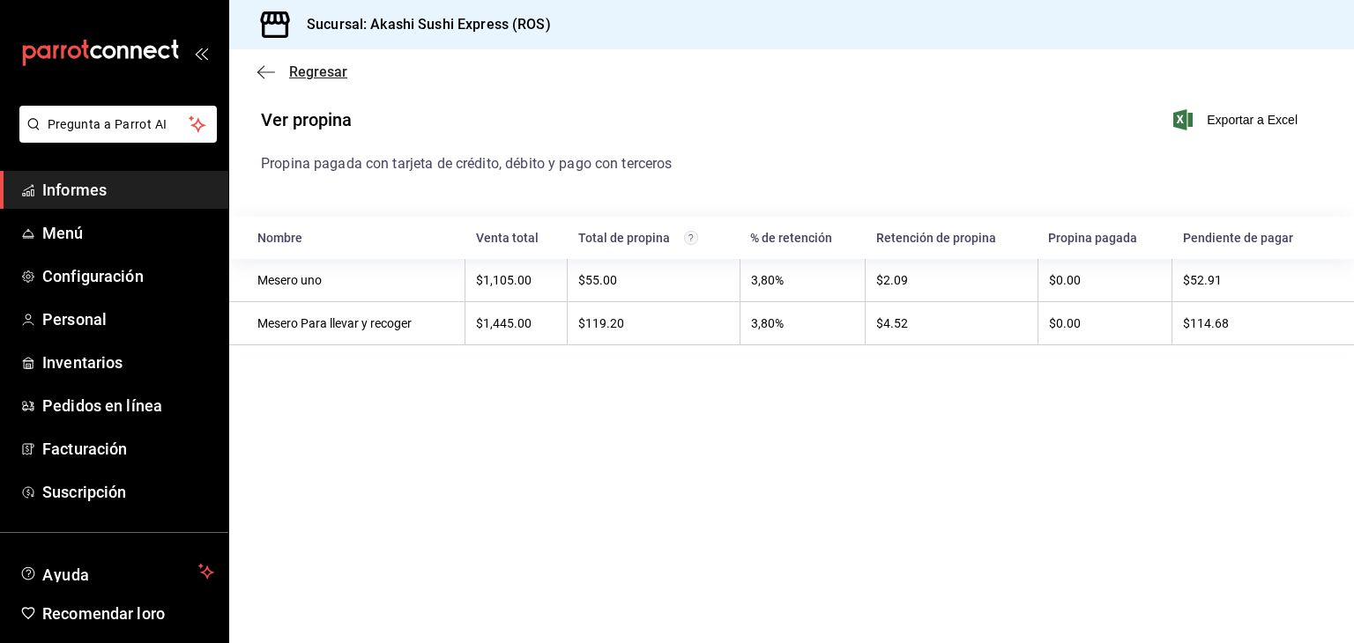
click at [316, 71] on font "Regresar" at bounding box center [318, 71] width 58 height 17
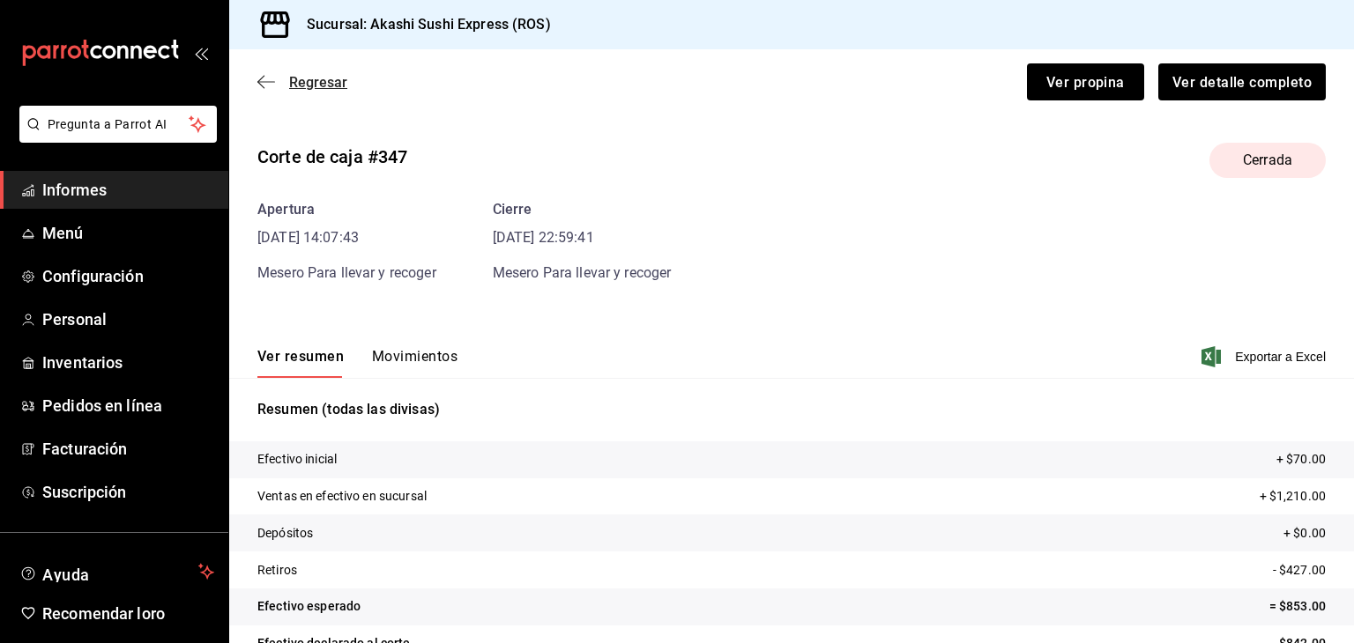
click at [332, 85] on font "Regresar" at bounding box center [318, 82] width 58 height 17
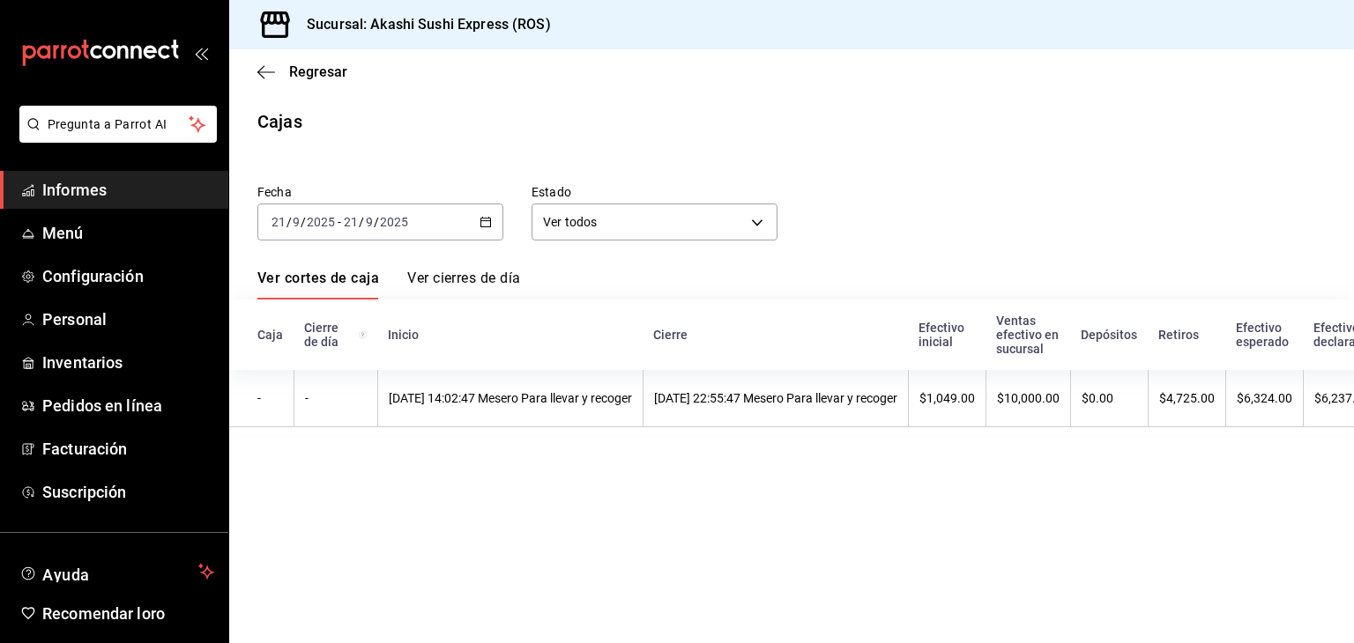
drag, startPoint x: 462, startPoint y: 227, endPoint x: 486, endPoint y: 227, distance: 24.7
click at [486, 227] on icon "button" at bounding box center [485, 222] width 12 height 12
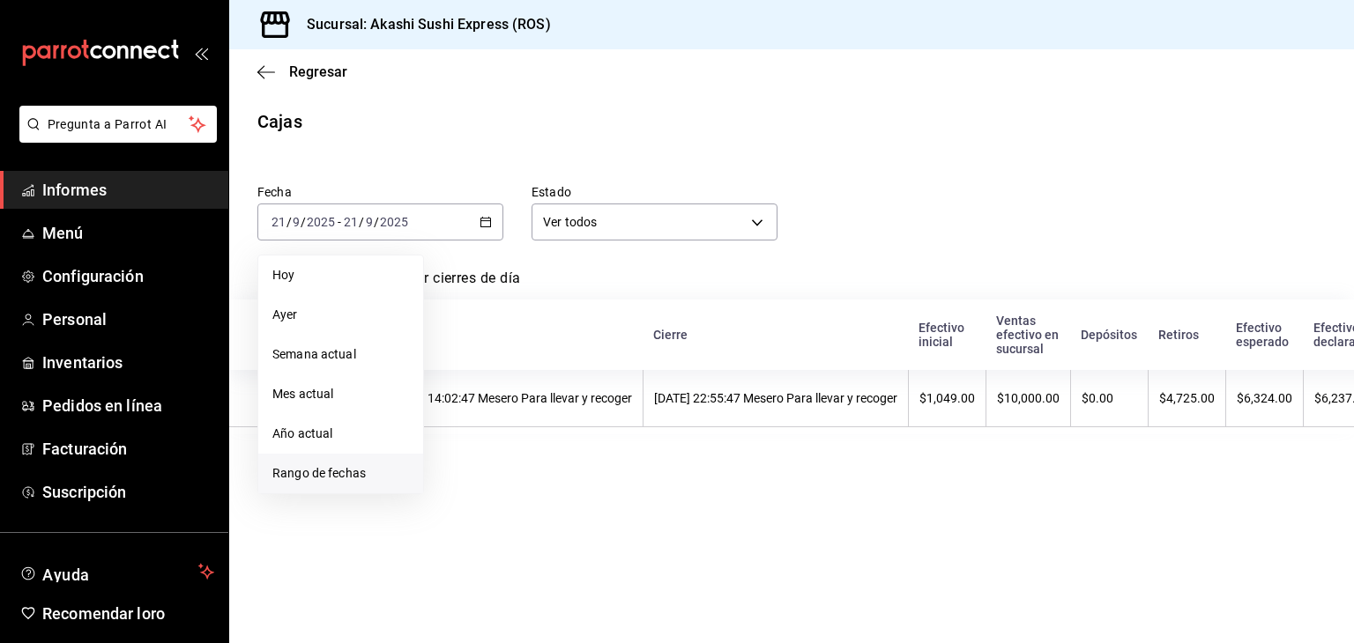
click at [345, 479] on font "Rango de fechas" at bounding box center [318, 473] width 93 height 14
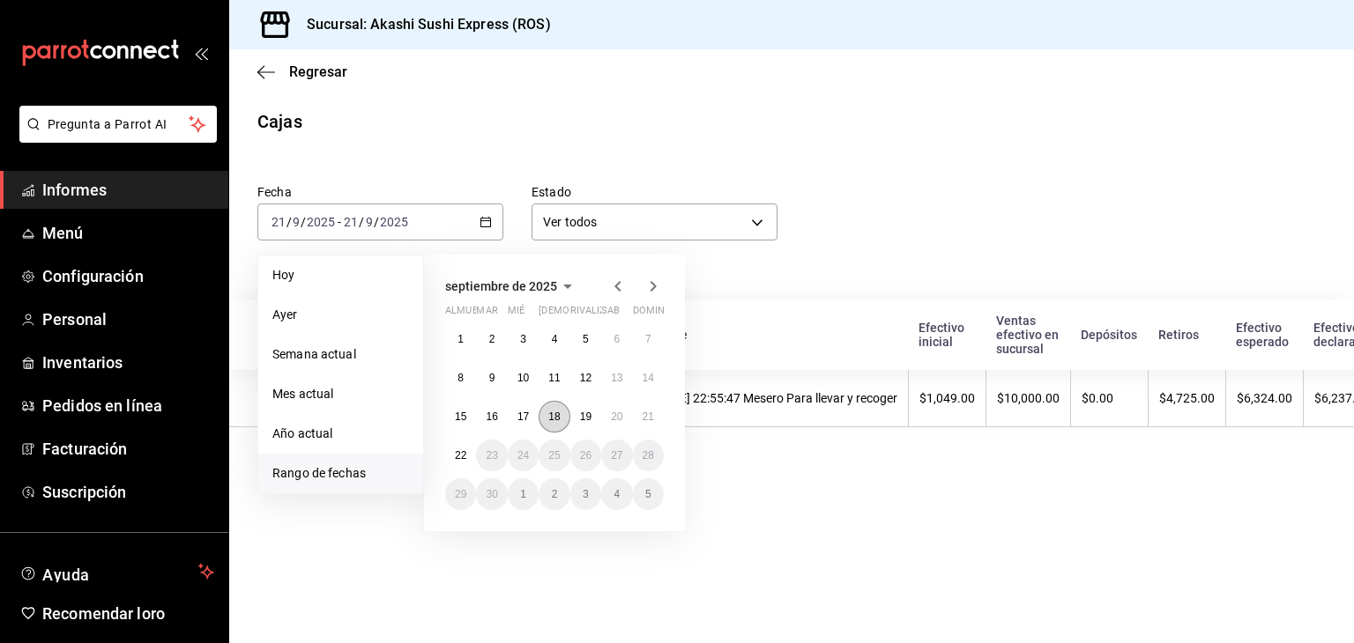
click at [550, 424] on button "18" at bounding box center [553, 417] width 31 height 32
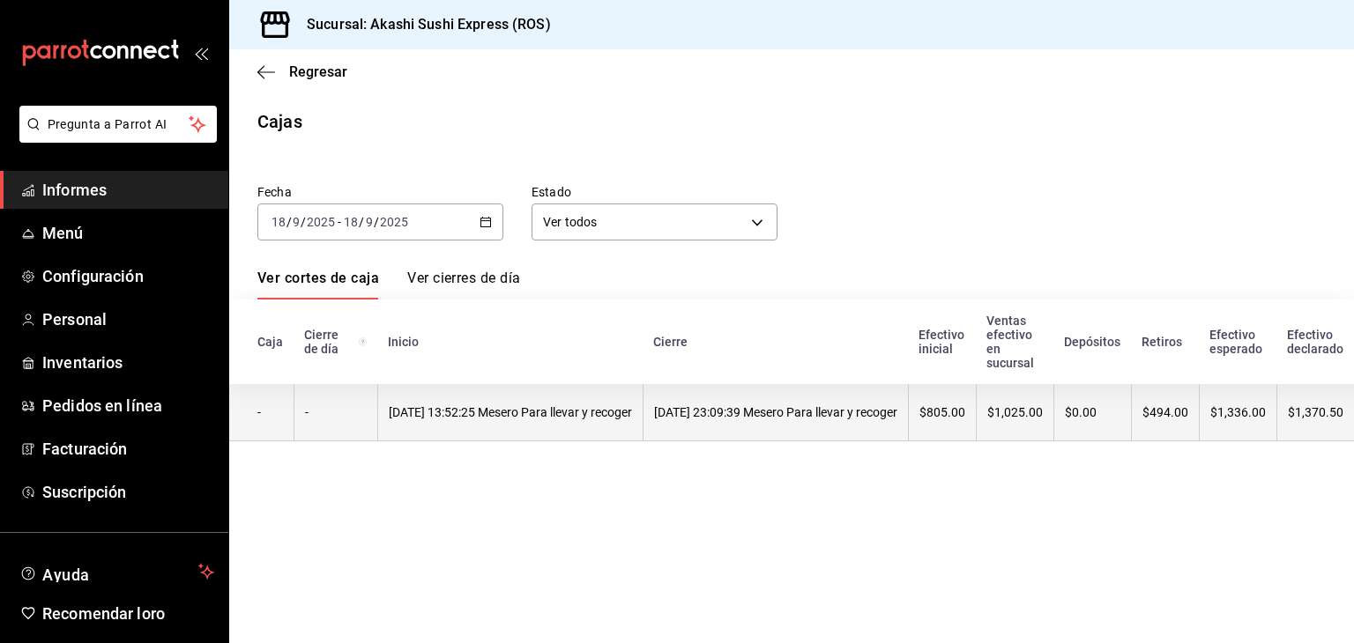
click at [582, 413] on font "[DATE] 13:52:25 Mesero Para llevar y recoger" at bounding box center [510, 412] width 243 height 14
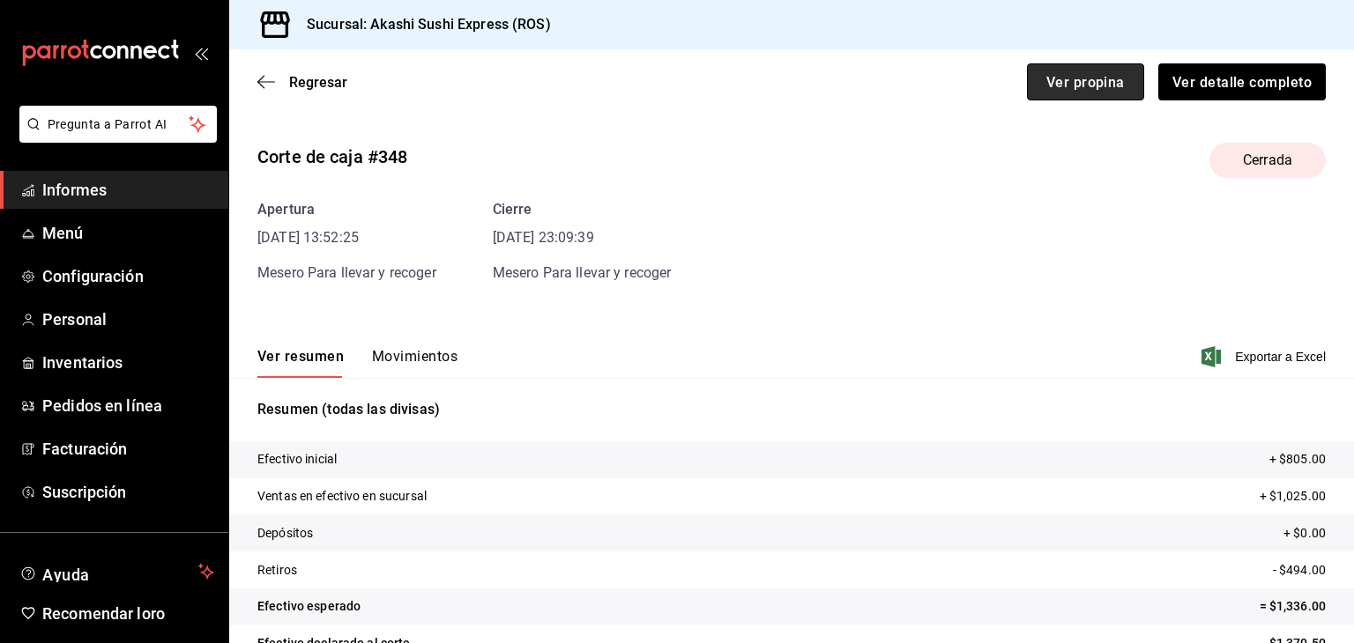
click at [1035, 71] on button "Ver propina" at bounding box center [1085, 81] width 117 height 37
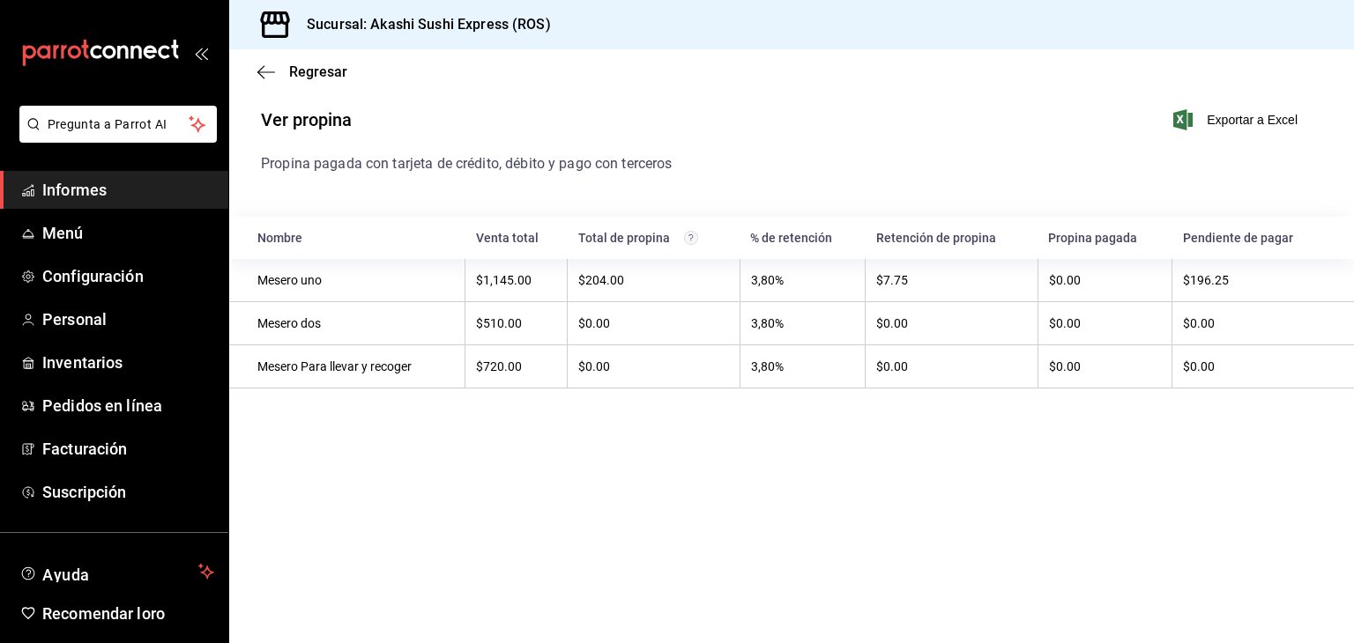
click at [46, 178] on span "Informes" at bounding box center [128, 190] width 172 height 24
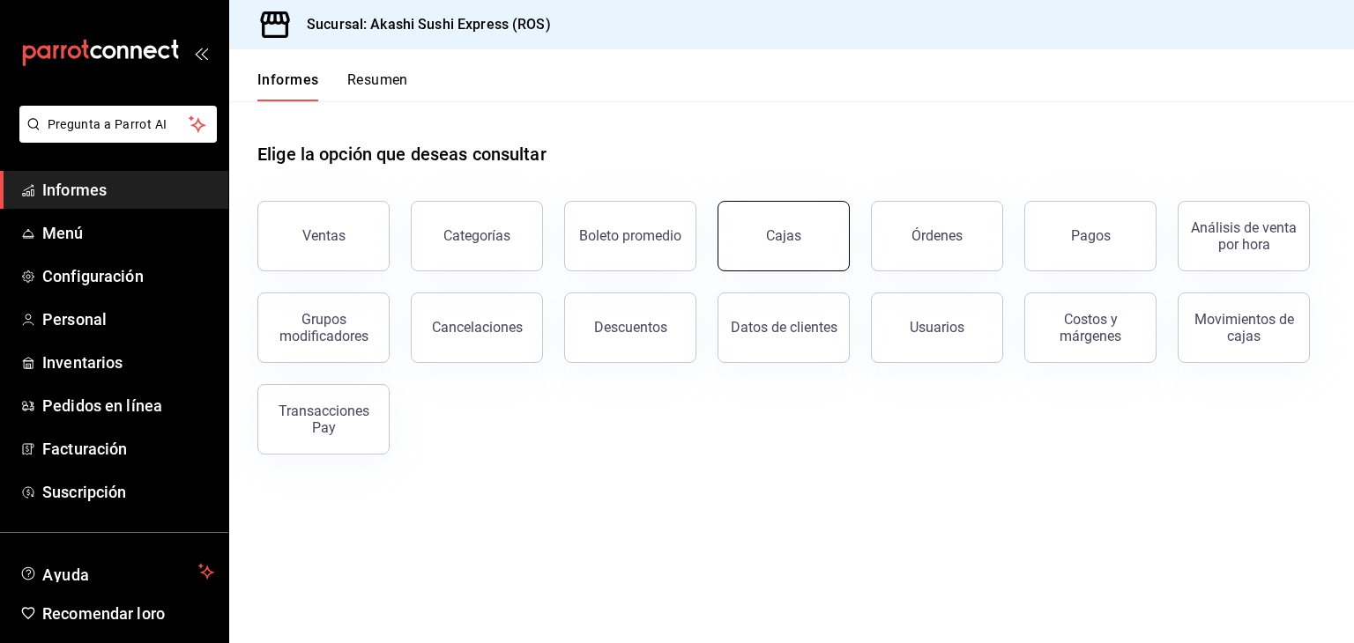
click at [786, 255] on link "Cajas" at bounding box center [783, 236] width 132 height 70
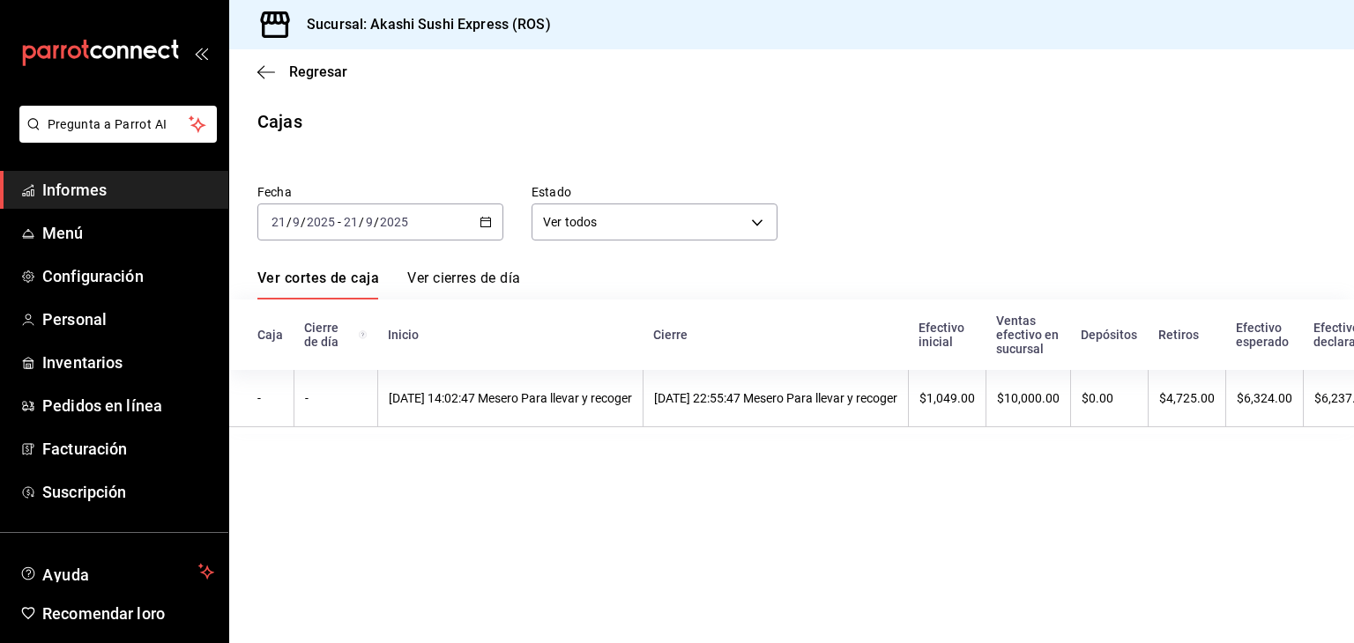
click at [479, 218] on icon "button" at bounding box center [485, 222] width 12 height 12
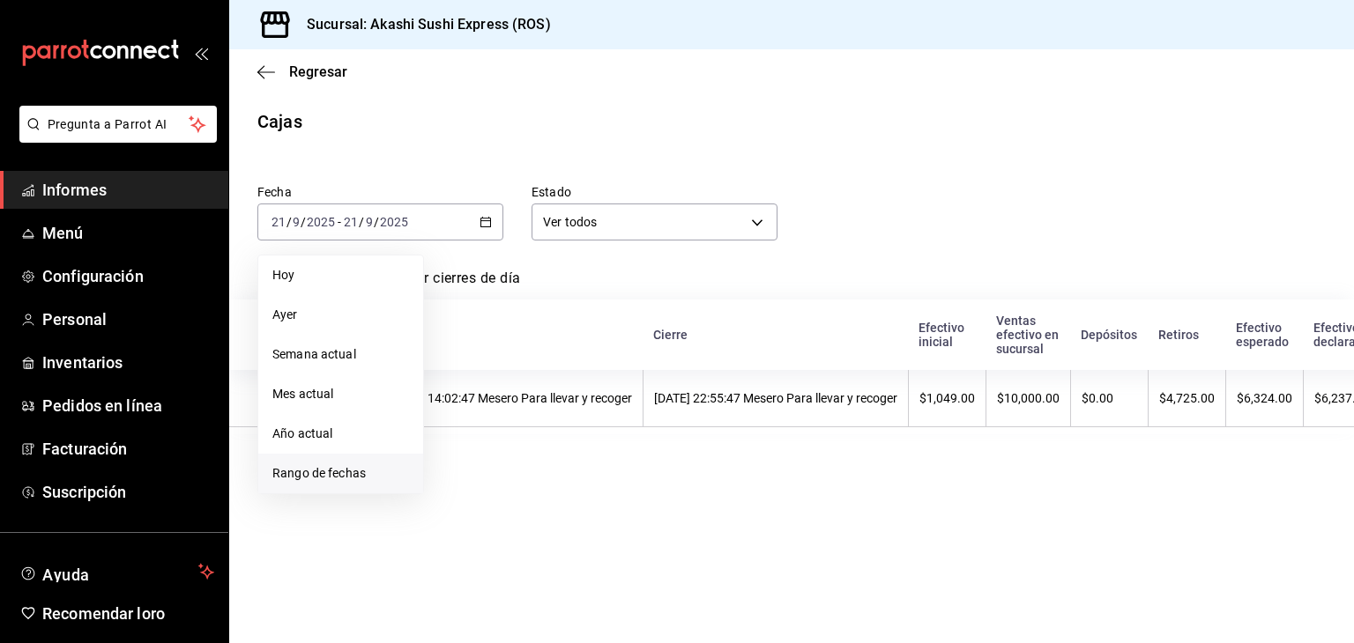
click at [369, 466] on span "Rango de fechas" at bounding box center [340, 473] width 137 height 19
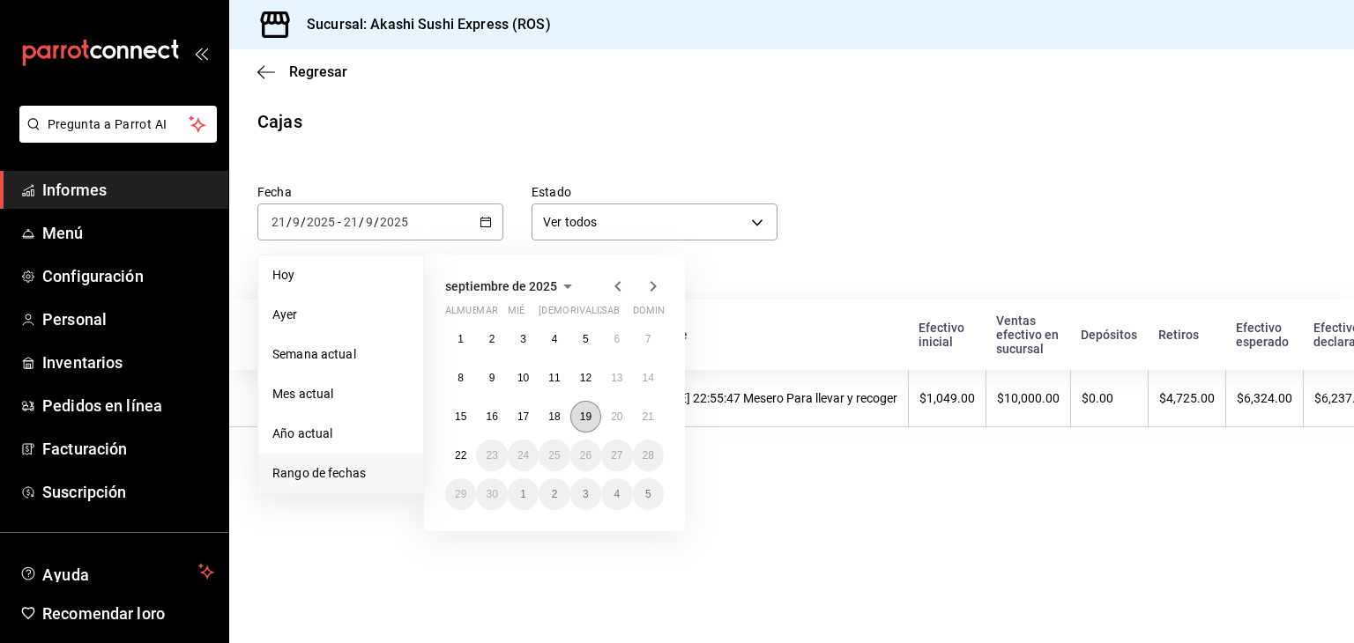
click at [586, 403] on button "19" at bounding box center [585, 417] width 31 height 32
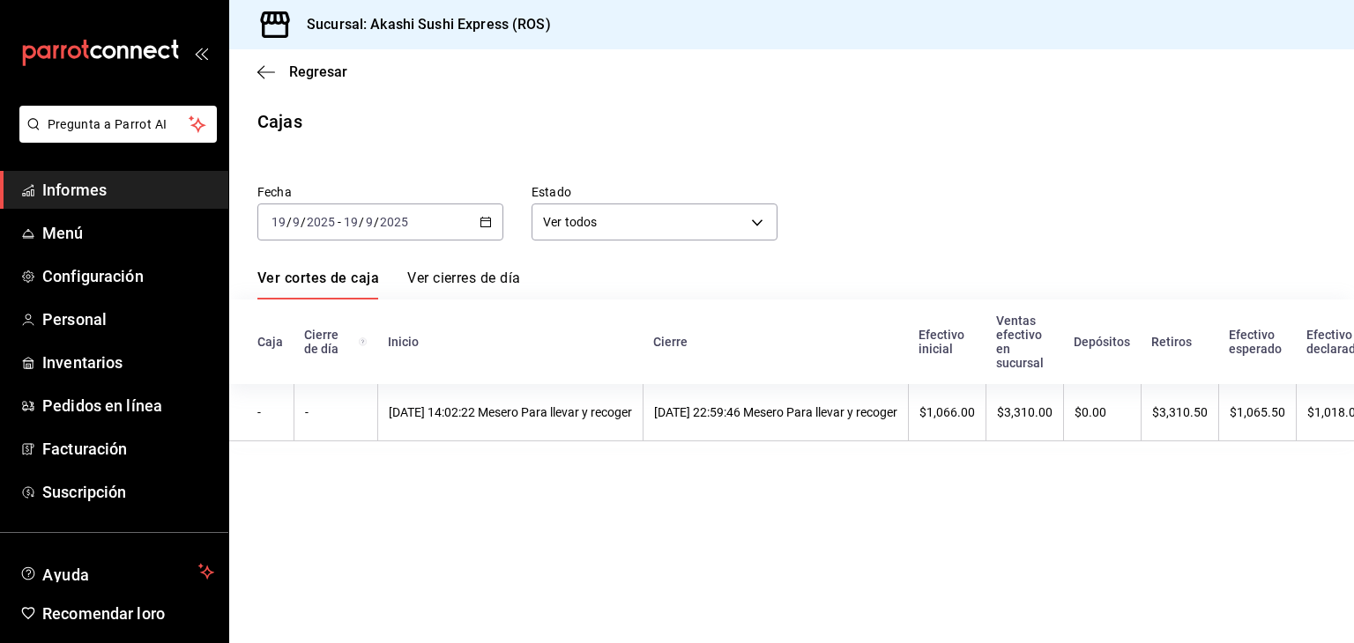
click at [586, 403] on th "[DATE] 14:02:22 Mesero Para llevar y recoger" at bounding box center [509, 412] width 265 height 57
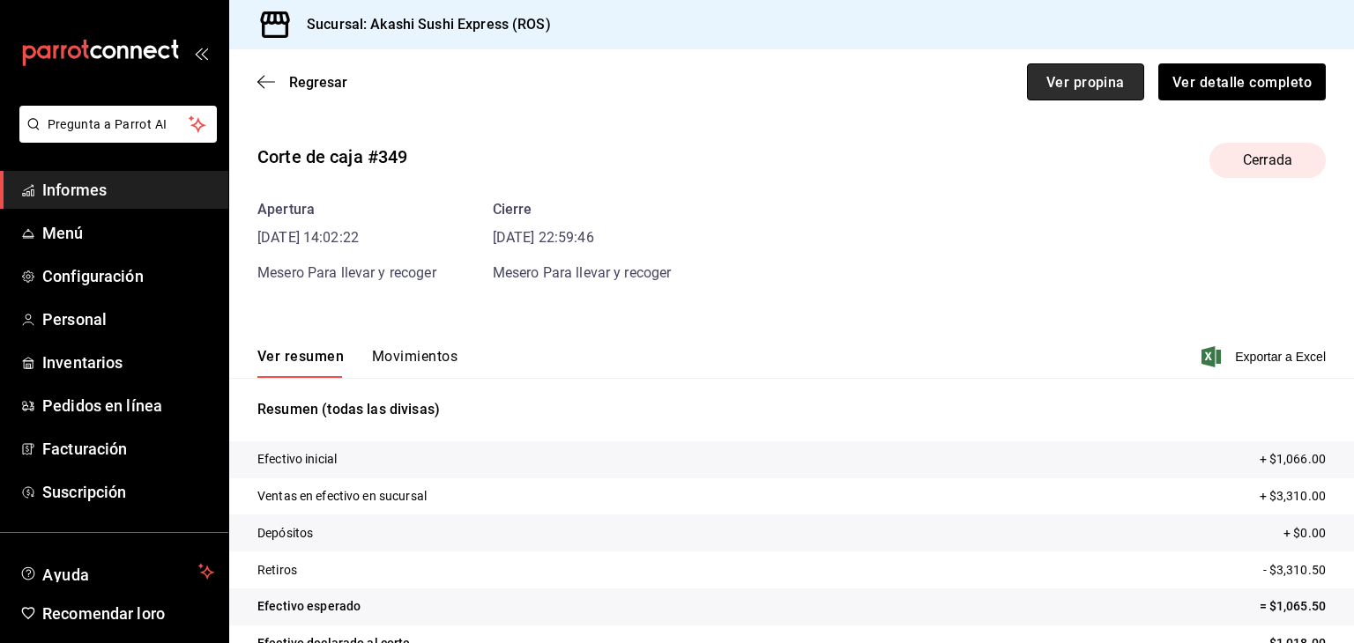
click at [1027, 68] on button "Ver propina" at bounding box center [1085, 81] width 117 height 37
